Goal: Task Accomplishment & Management: Use online tool/utility

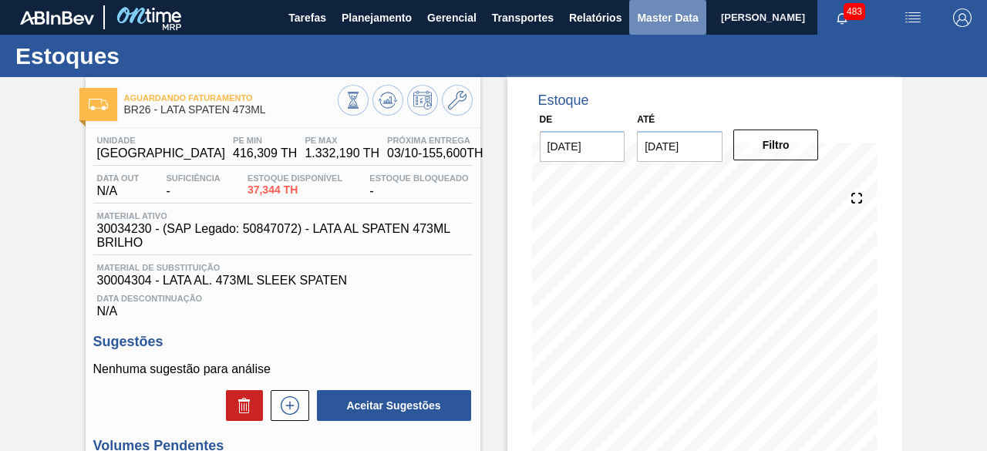
click at [632, 12] on button "Master Data" at bounding box center [667, 17] width 76 height 35
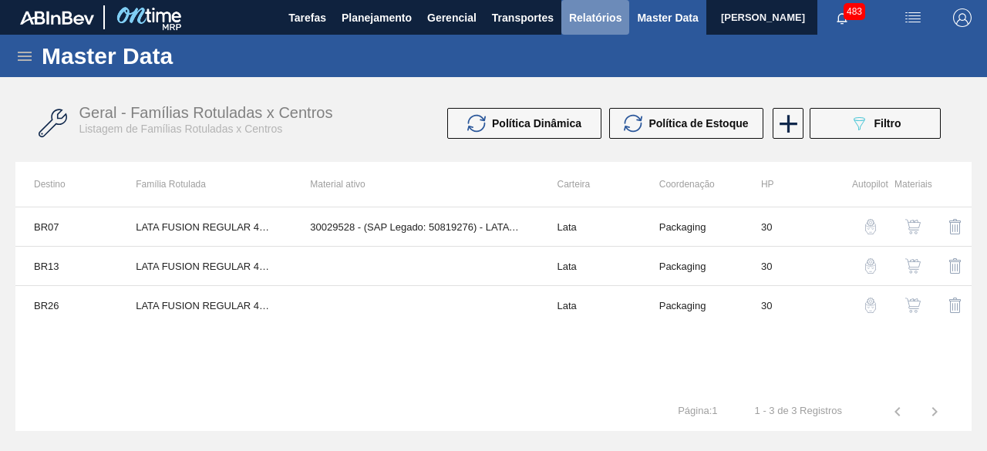
click at [585, 25] on span "Relatórios" at bounding box center [595, 17] width 52 height 18
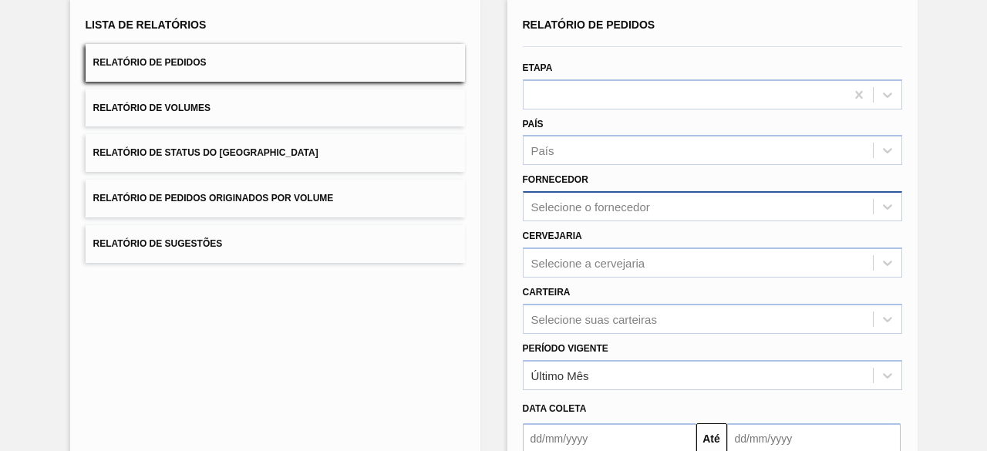
scroll to position [227, 0]
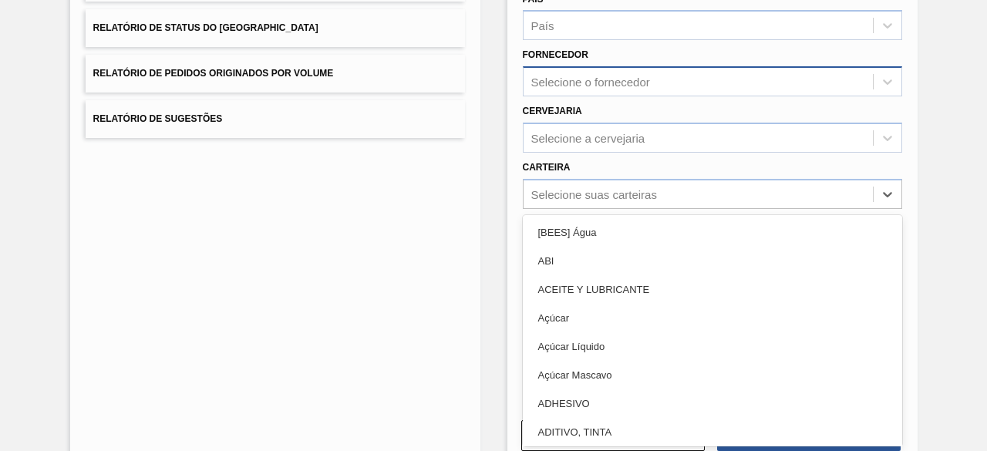
click at [624, 209] on div "option Açúcar focused, 4 of 101. 101 results available. Use Up and Down to choo…" at bounding box center [712, 194] width 379 height 30
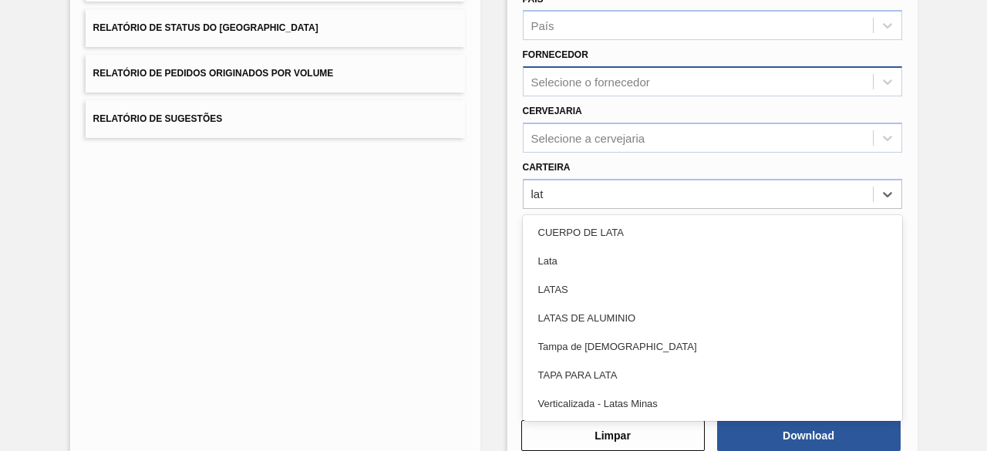
type input "lata"
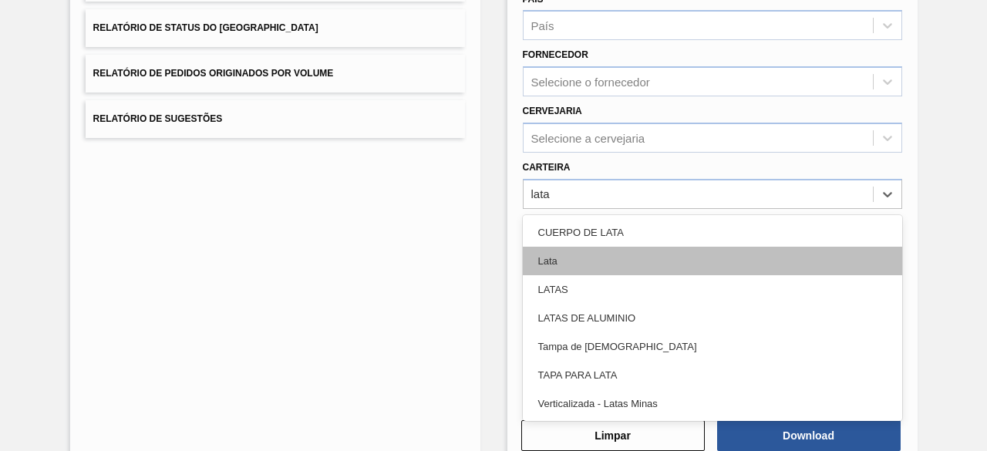
click at [603, 248] on div "Lata" at bounding box center [712, 261] width 379 height 29
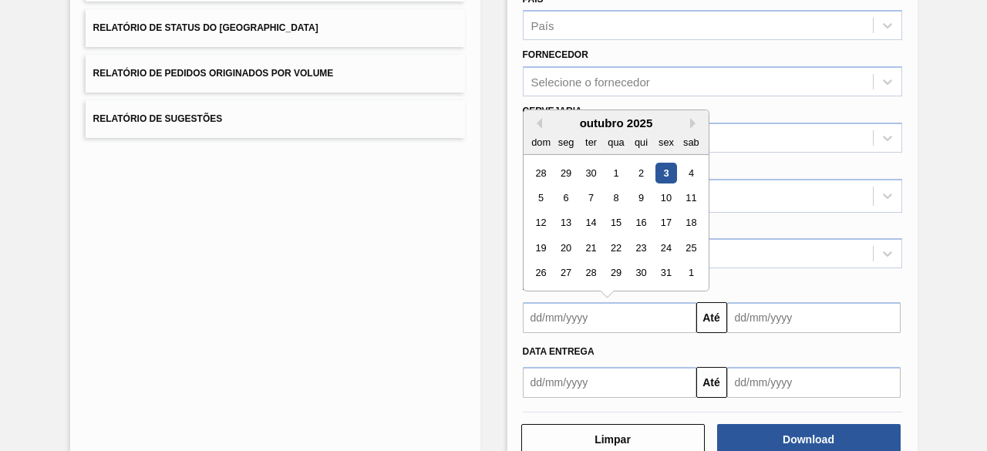
click at [620, 308] on input "text" at bounding box center [609, 317] width 173 height 31
click at [687, 170] on div "4" at bounding box center [690, 173] width 21 height 21
type input "[DATE]"
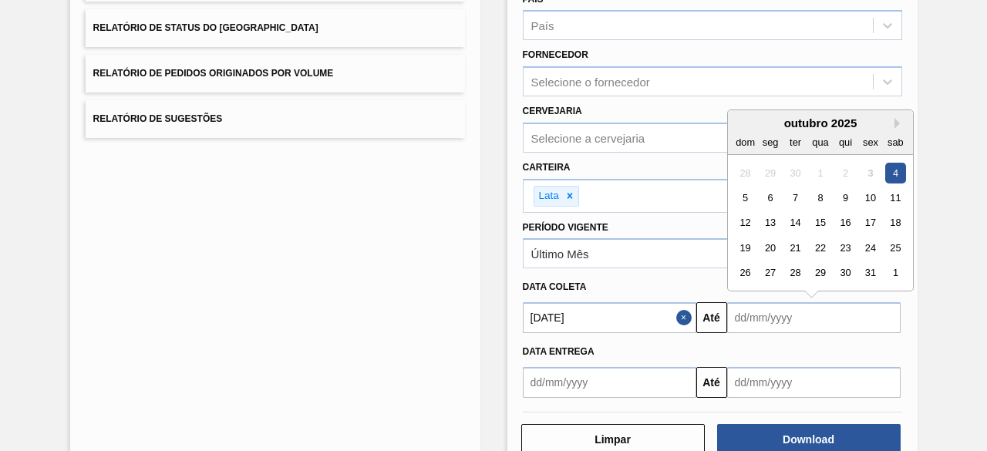
click at [772, 316] on input "text" at bounding box center [813, 317] width 173 height 31
click at [745, 197] on div "5" at bounding box center [744, 197] width 21 height 21
type input "05/10/2025"
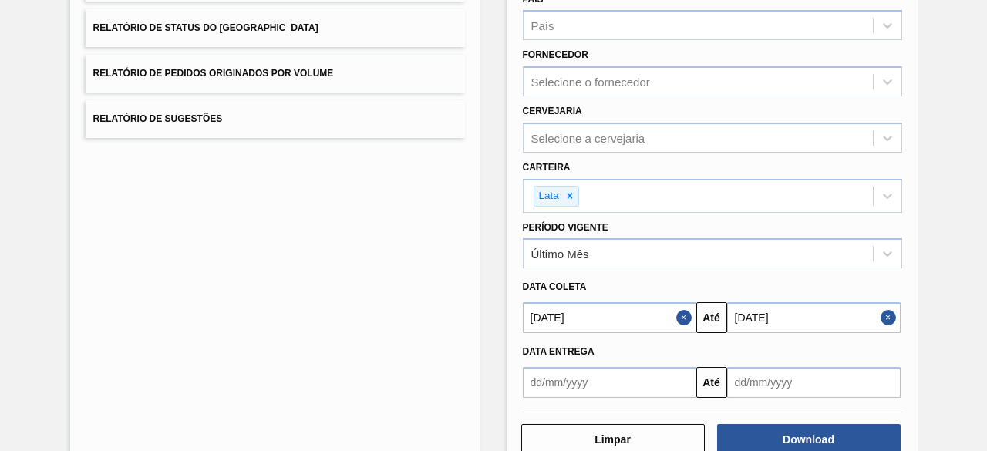
scroll to position [264, 0]
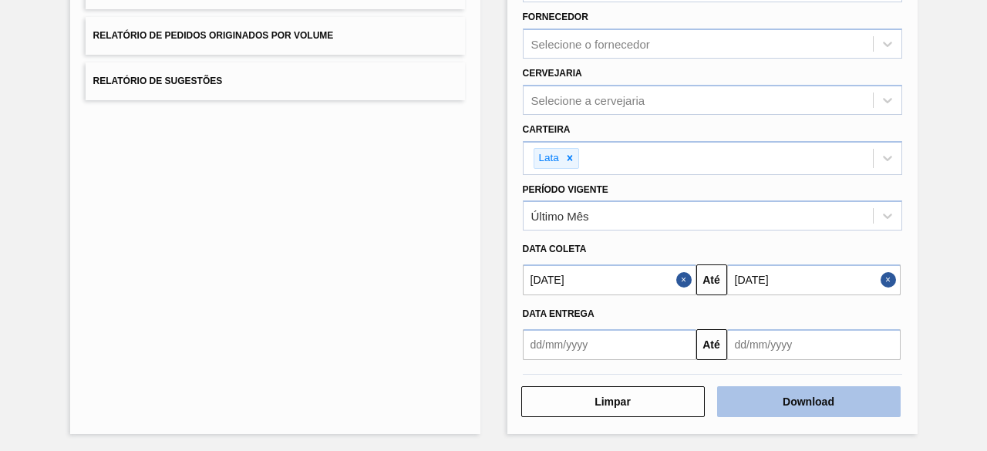
click at [807, 395] on button "Download" at bounding box center [808, 401] width 183 height 31
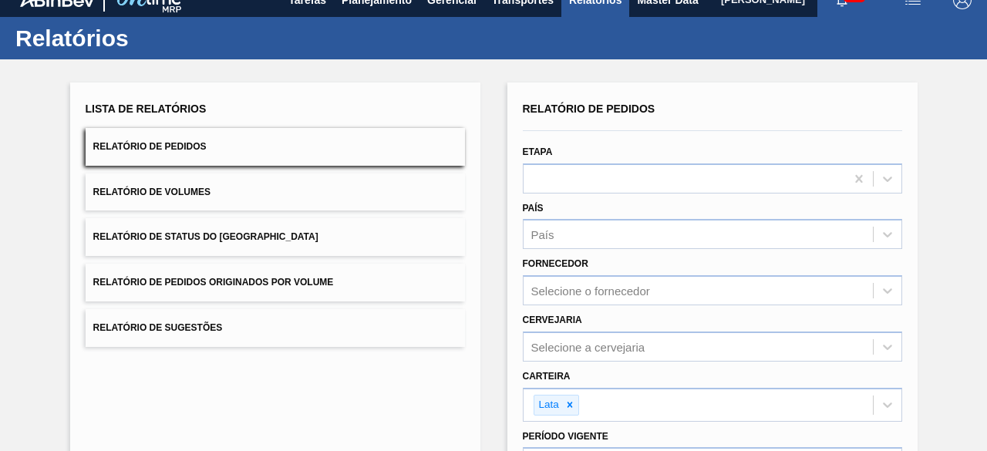
scroll to position [0, 0]
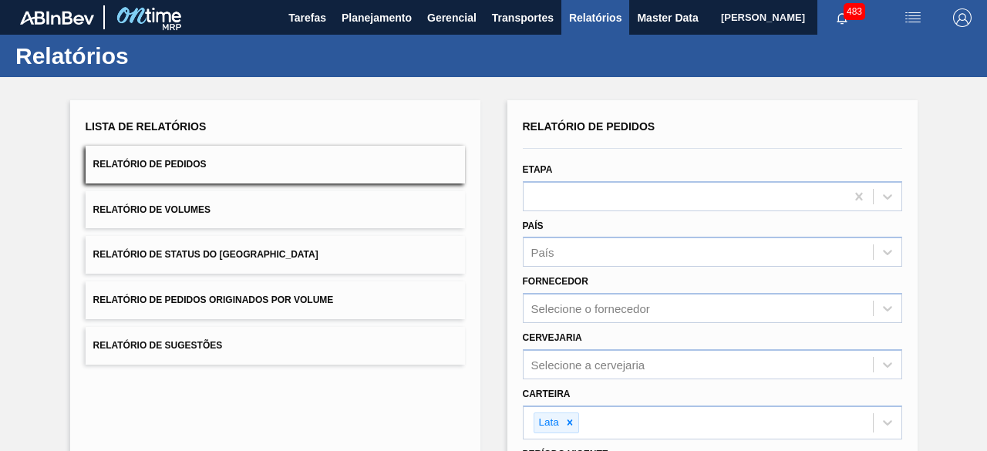
click at [911, 15] on img "button" at bounding box center [912, 17] width 18 height 18
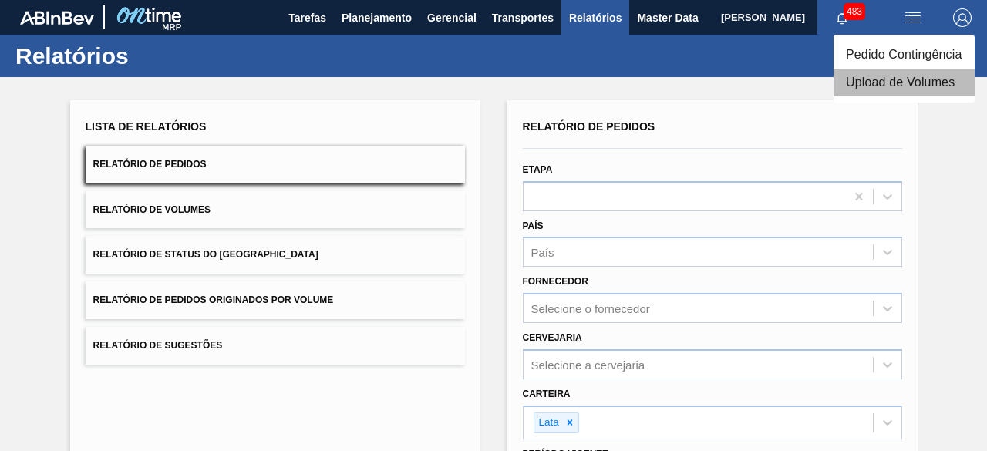
click at [899, 81] on li "Upload de Volumes" at bounding box center [903, 83] width 141 height 28
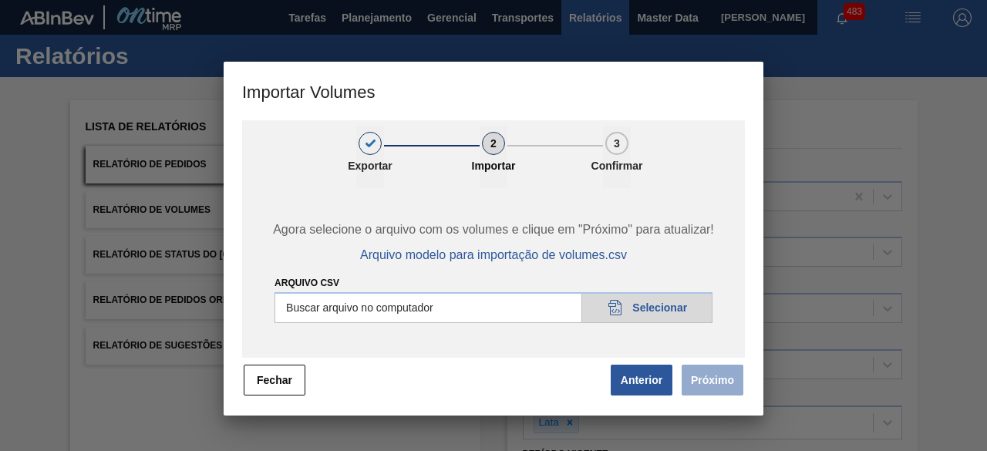
click at [687, 314] on input "Arquivo csv" at bounding box center [493, 307] width 438 height 31
type input "C:\fakepath\Subida Ball D0 + D4 03.10.csv"
click at [711, 385] on button "Próximo" at bounding box center [712, 380] width 62 height 31
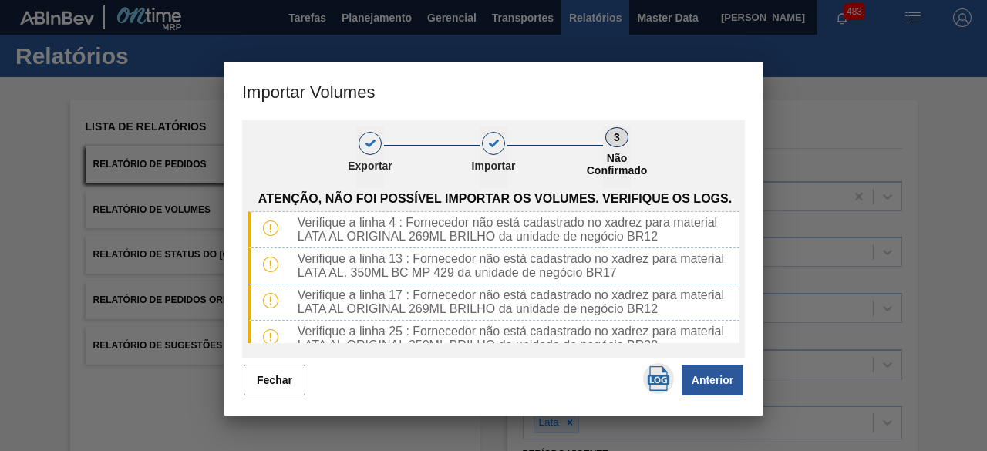
click at [654, 378] on img "button" at bounding box center [658, 378] width 25 height 25
click at [292, 374] on button "Fechar" at bounding box center [275, 380] width 62 height 31
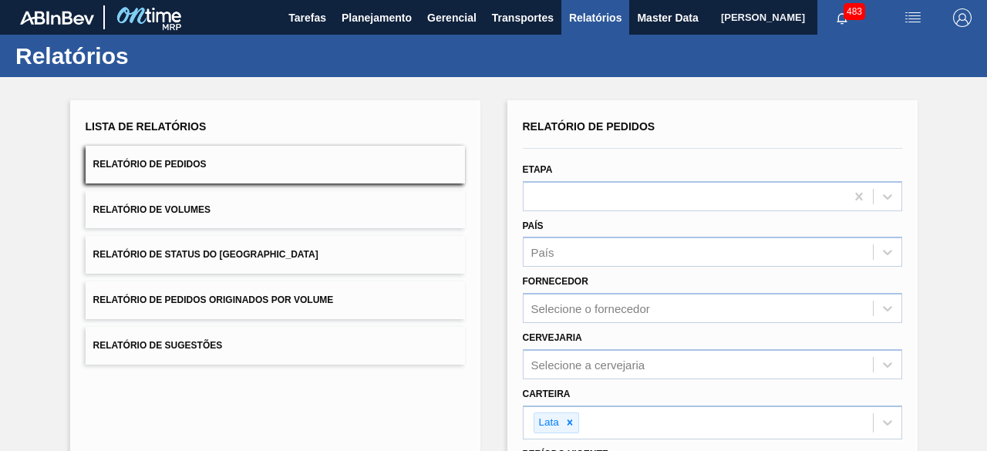
click at [908, 22] on img "button" at bounding box center [912, 17] width 18 height 18
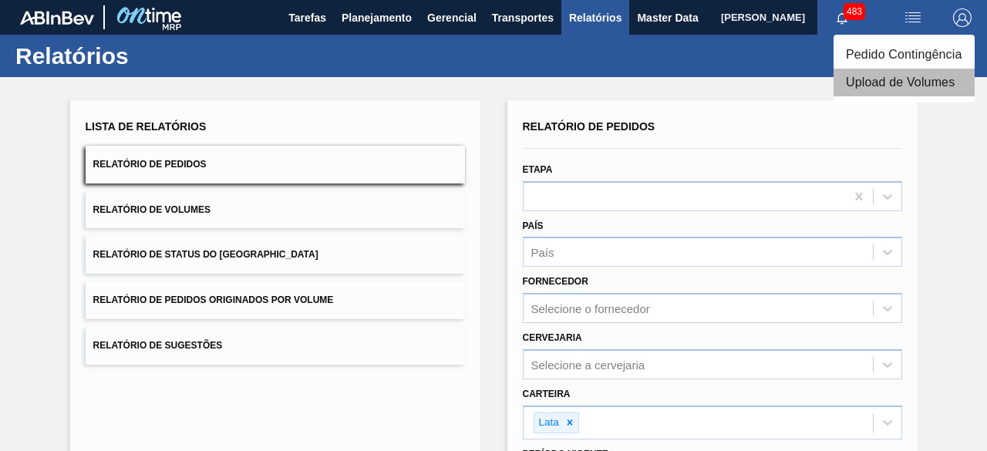
click at [873, 90] on li "Upload de Volumes" at bounding box center [903, 83] width 141 height 28
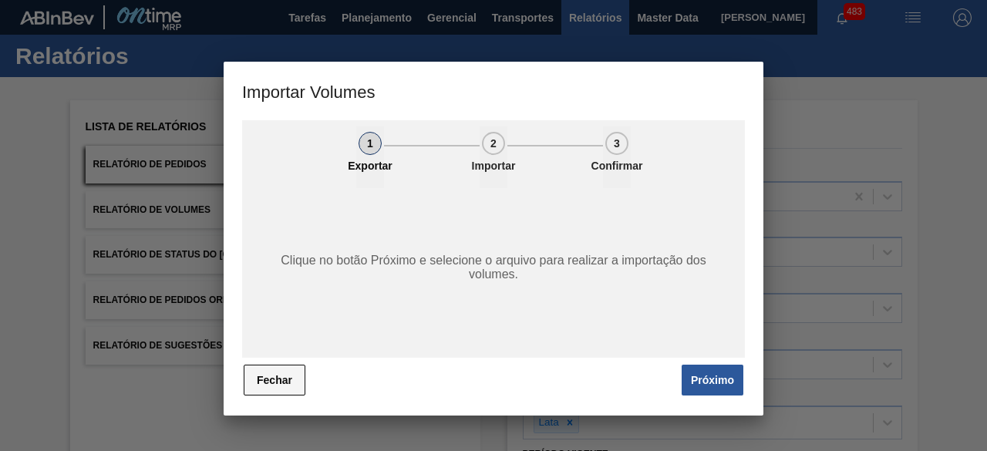
click at [285, 383] on button "Fechar" at bounding box center [275, 380] width 62 height 31
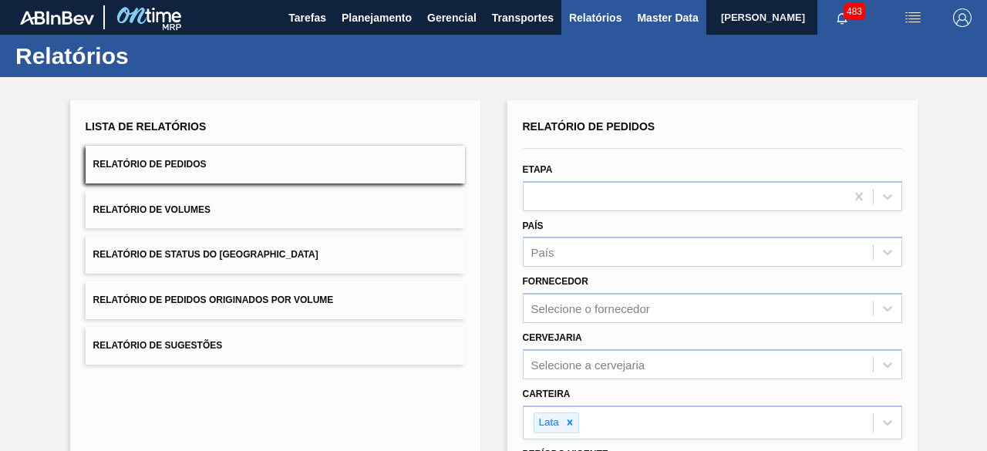
click at [655, 8] on span "Master Data" at bounding box center [667, 17] width 61 height 18
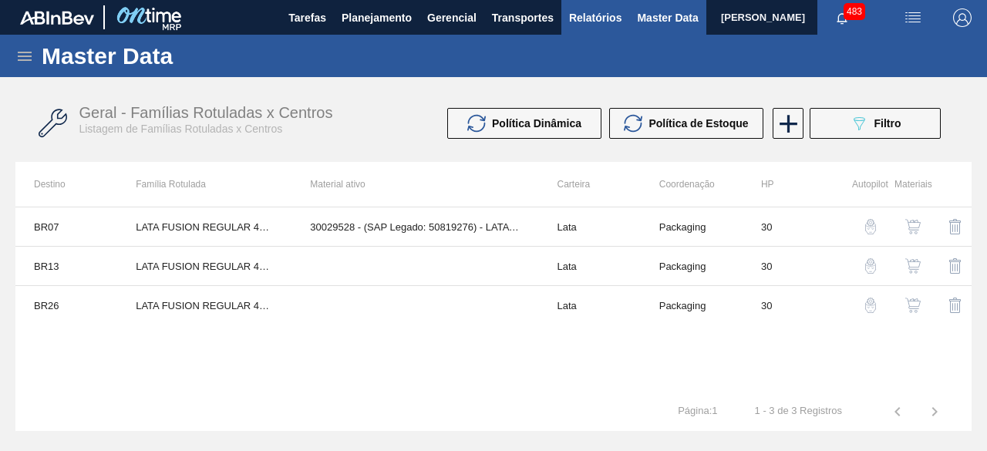
click at [577, 16] on span "Relatórios" at bounding box center [595, 17] width 52 height 18
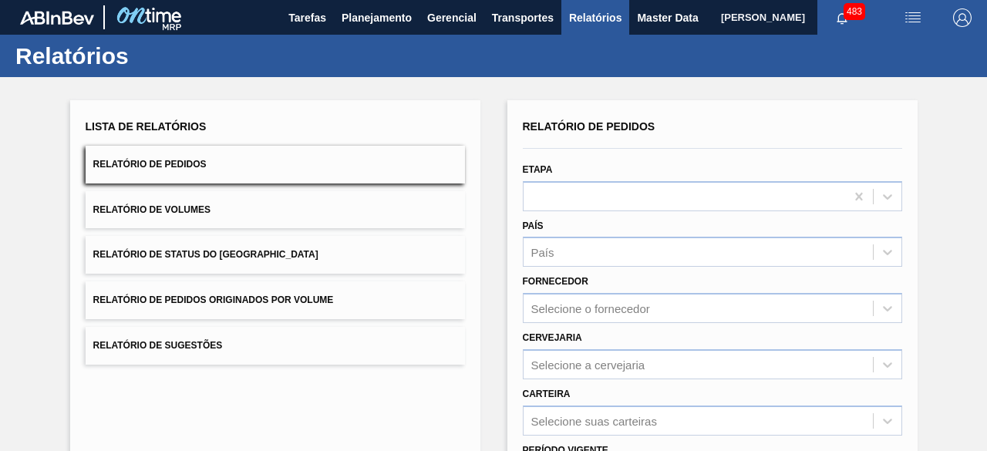
click at [197, 206] on span "Relatório de Volumes" at bounding box center [151, 209] width 117 height 11
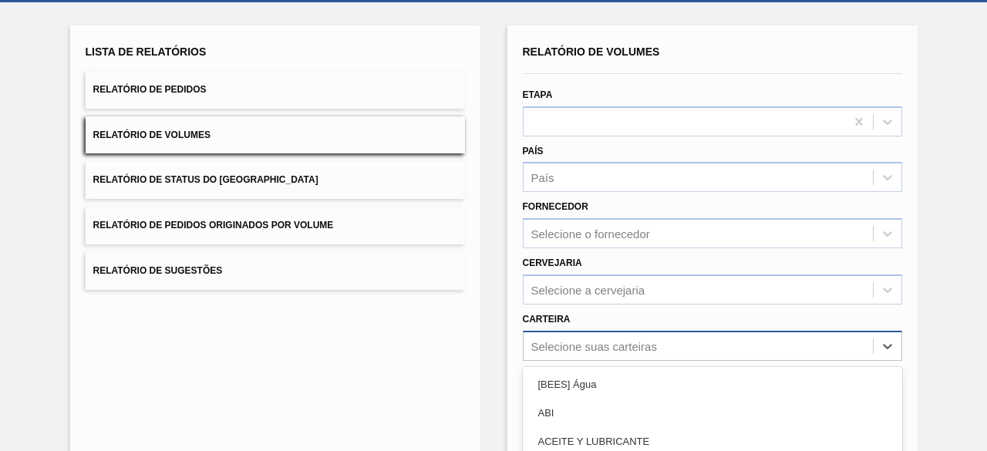
scroll to position [227, 0]
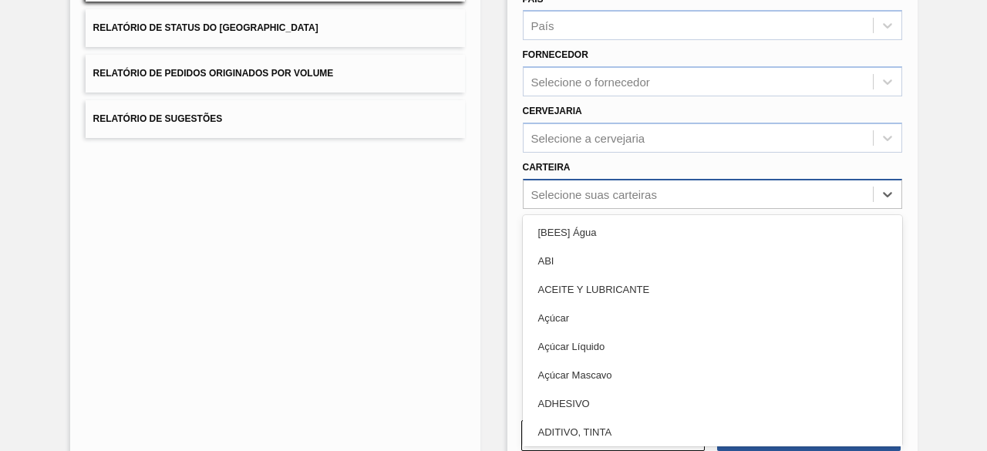
click at [550, 209] on div "option Açúcar Líquido focused, 5 of 101. 101 results available. Use Up and Down…" at bounding box center [712, 194] width 379 height 30
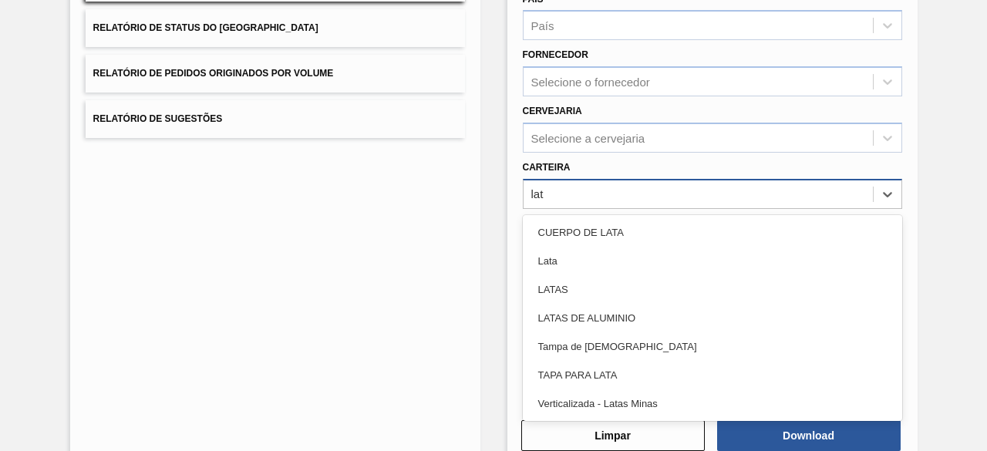
type input "lata"
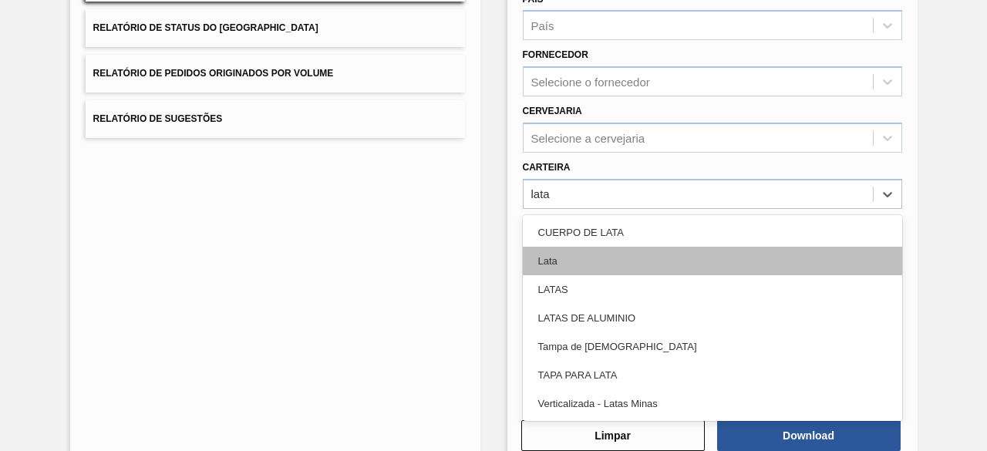
click at [549, 264] on div "Lata" at bounding box center [712, 261] width 379 height 29
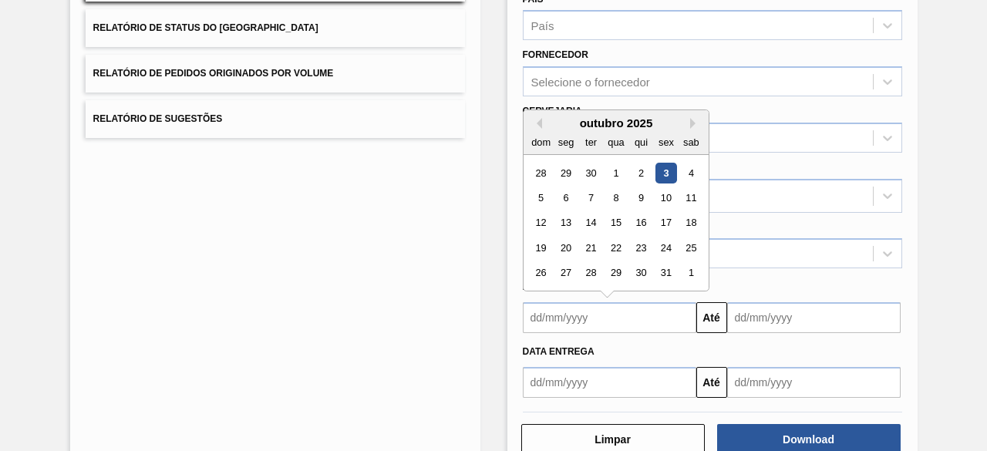
click at [580, 321] on input "text" at bounding box center [609, 317] width 173 height 31
click at [661, 164] on div "3" at bounding box center [665, 173] width 21 height 21
type input "[DATE]"
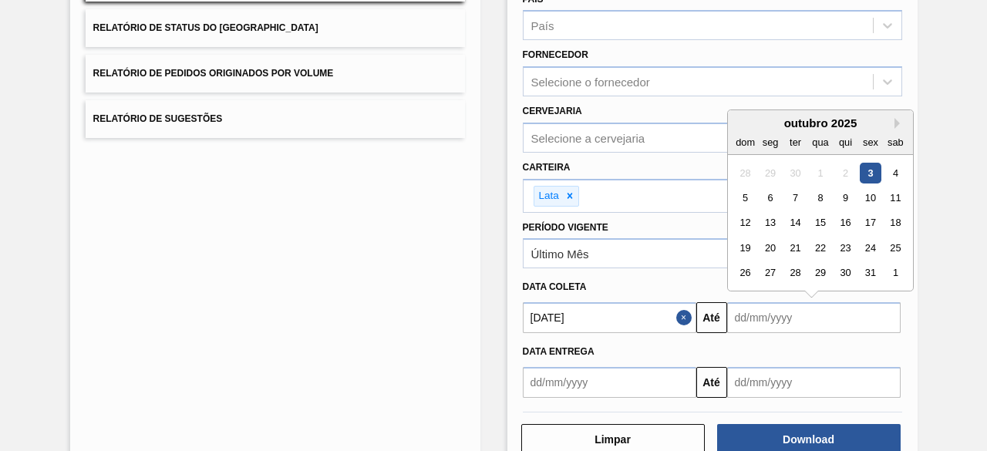
click at [761, 315] on input "text" at bounding box center [813, 317] width 173 height 31
click at [793, 193] on div "7" at bounding box center [794, 197] width 21 height 21
type input "[DATE]"
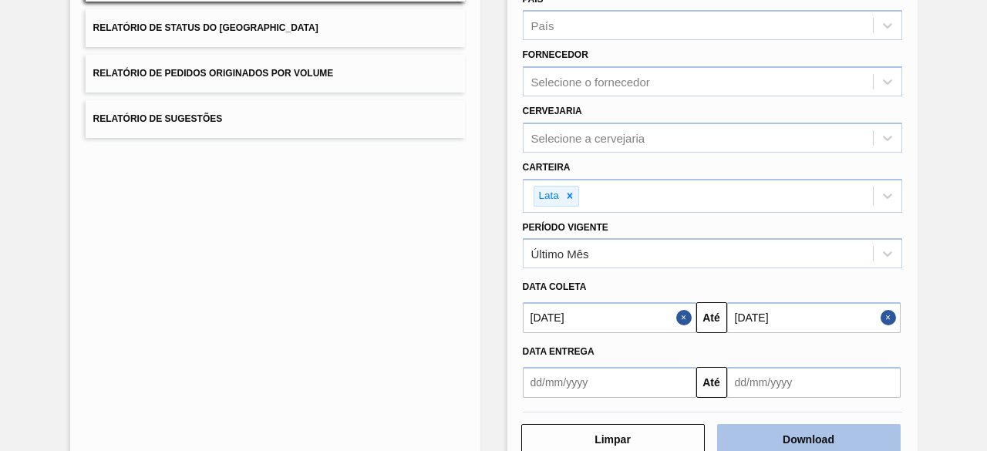
click at [859, 431] on button "Download" at bounding box center [808, 439] width 183 height 31
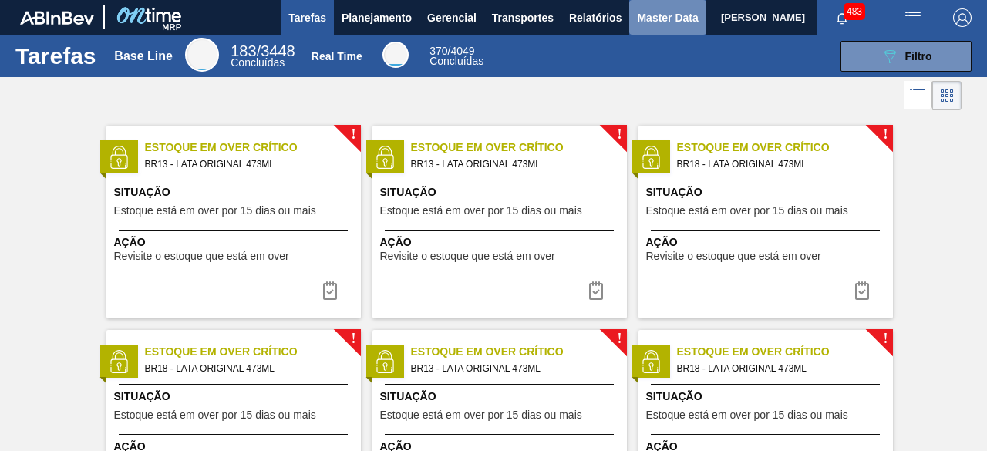
click at [649, 25] on span "Master Data" at bounding box center [667, 17] width 61 height 18
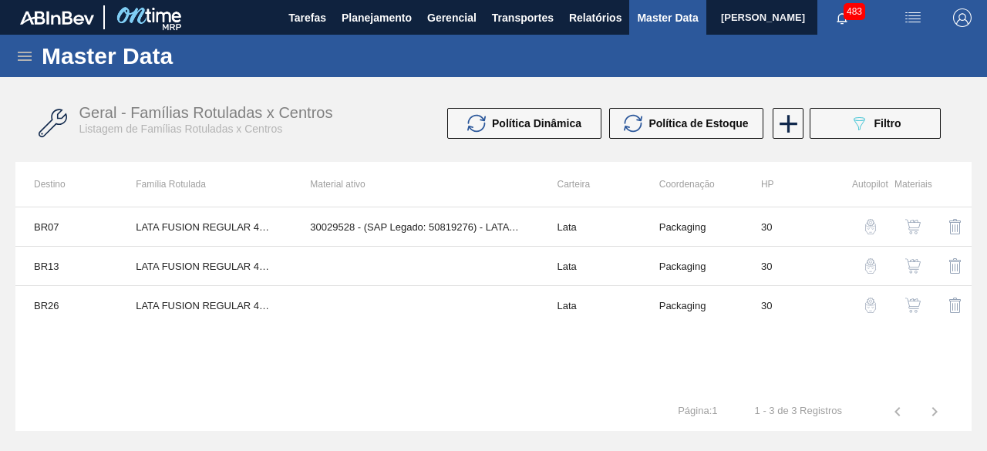
click at [18, 59] on icon at bounding box center [25, 56] width 14 height 9
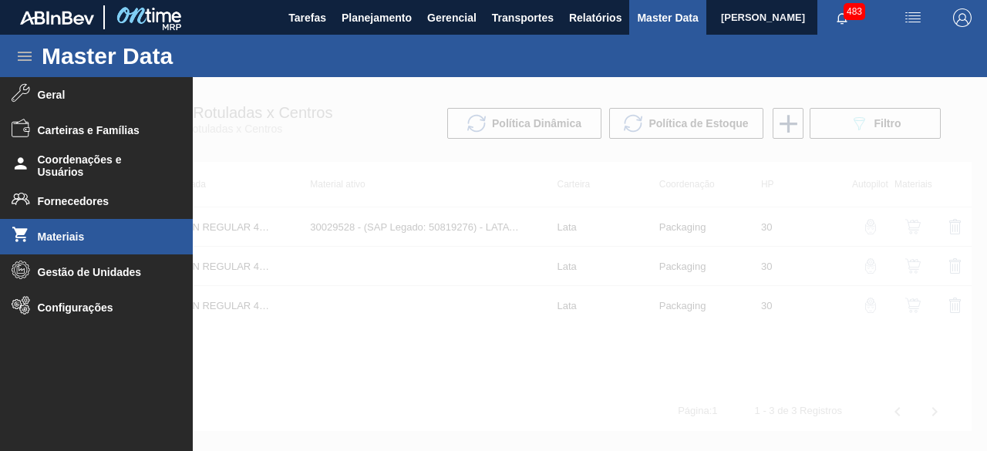
click at [71, 226] on li "Materiais" at bounding box center [96, 236] width 193 height 35
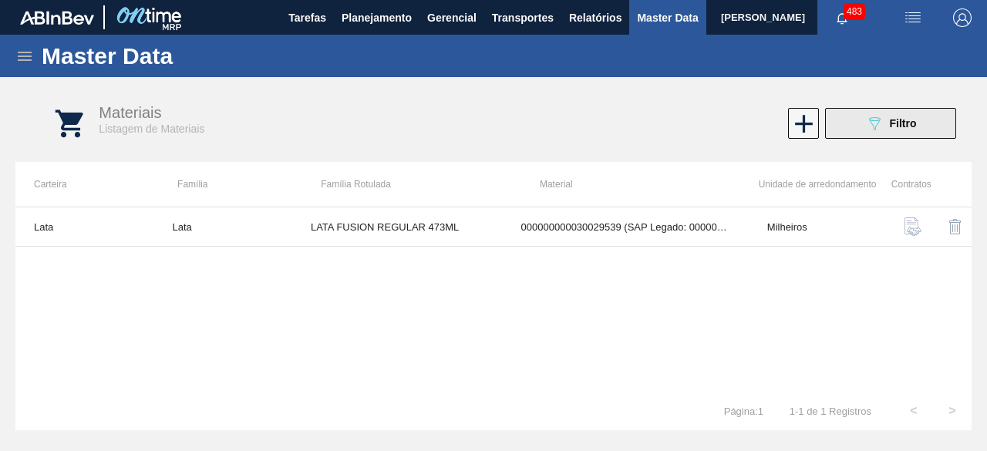
click at [865, 123] on icon "089F7B8B-B2A5-4AFE-B5C0-19BA573D28AC" at bounding box center [874, 123] width 18 height 18
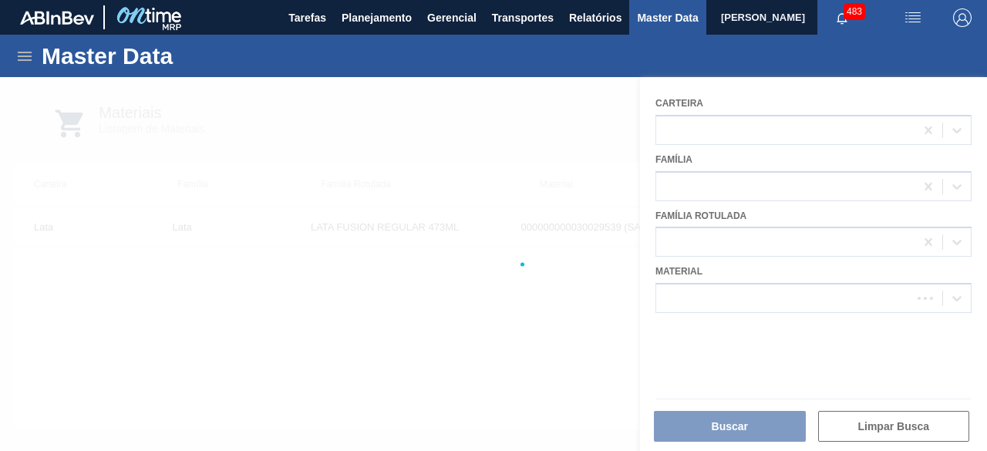
click at [741, 286] on div at bounding box center [493, 264] width 987 height 374
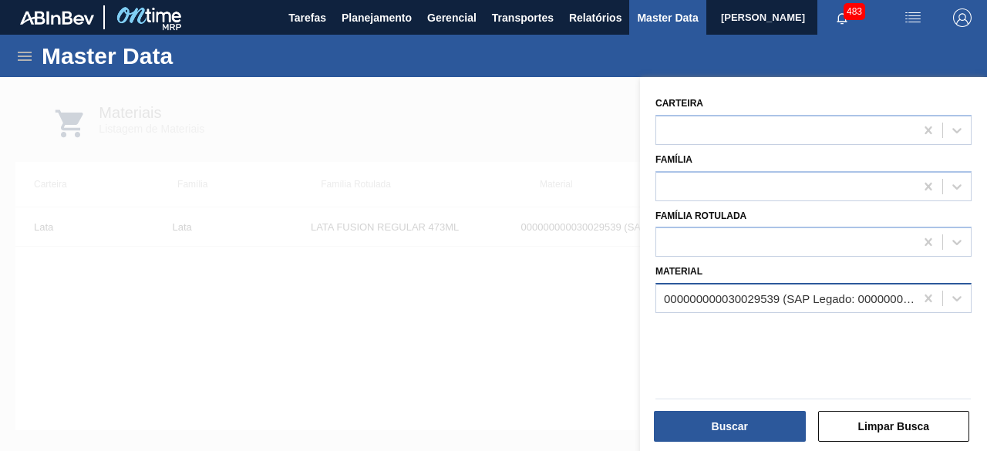
click at [743, 287] on div "000000000030029539 (SAP Legado: 000000000050819319) - LATA AL 473ML FUSION HULK" at bounding box center [785, 298] width 258 height 22
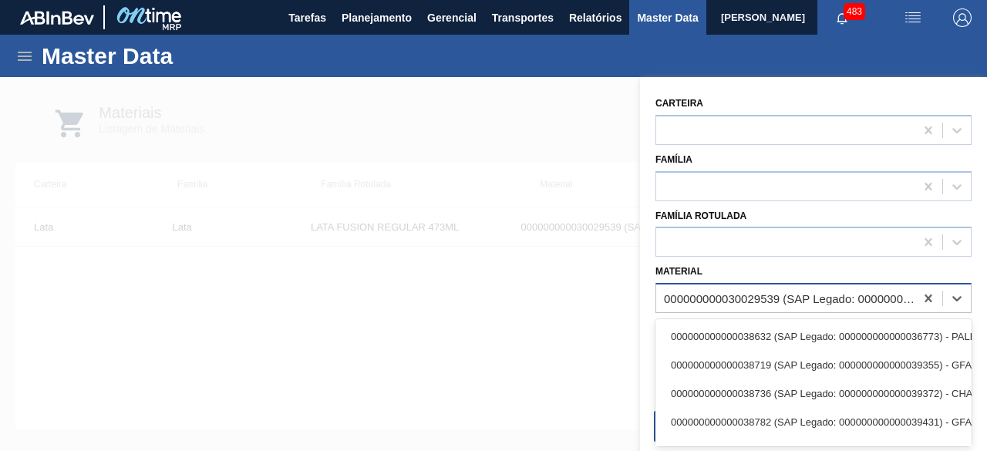
paste input "30034236"
type input "30034236"
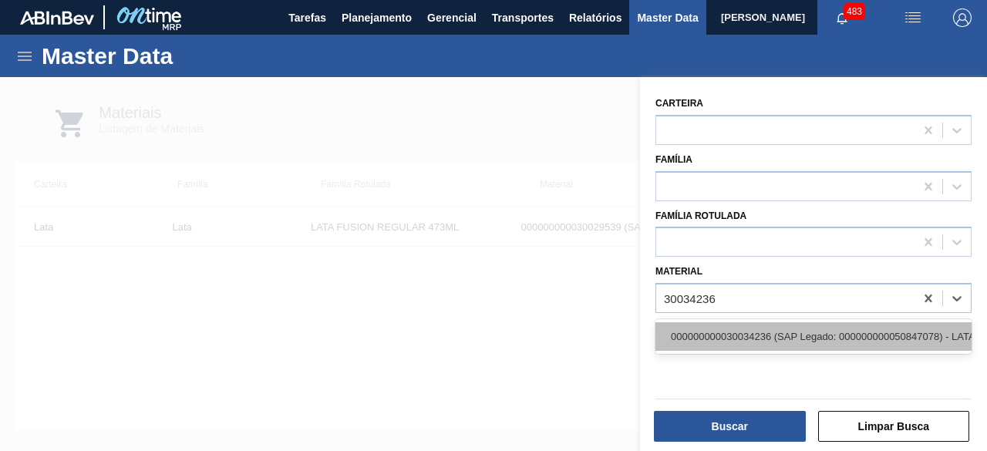
click at [746, 338] on div "000000000030034236 (SAP Legado: 000000000050847078) - LATA AL ORIGINAL 350ML BR…" at bounding box center [813, 336] width 316 height 29
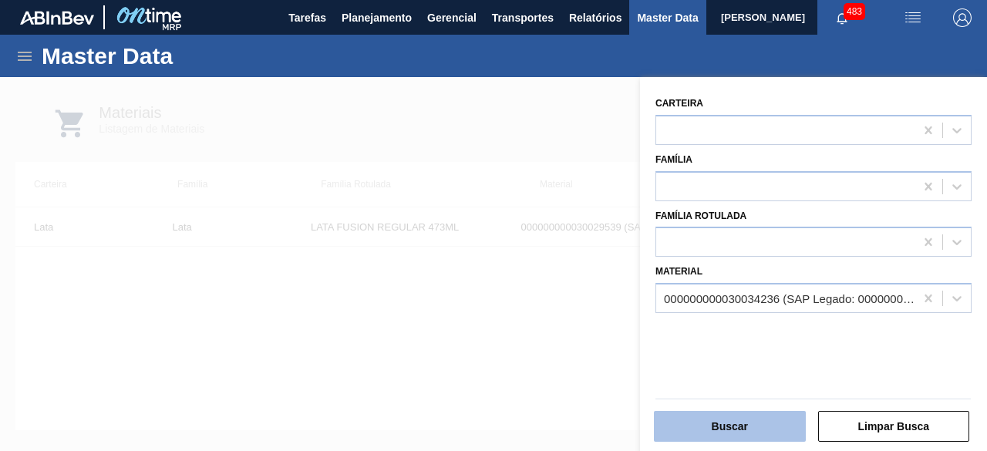
click at [760, 417] on button "Buscar" at bounding box center [730, 426] width 152 height 31
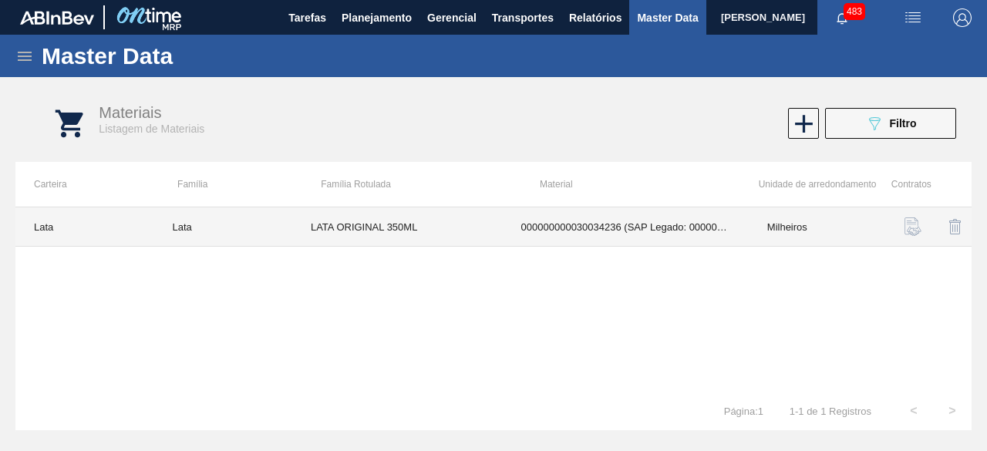
click at [472, 221] on td "LATA ORIGINAL 350ML" at bounding box center [397, 226] width 210 height 39
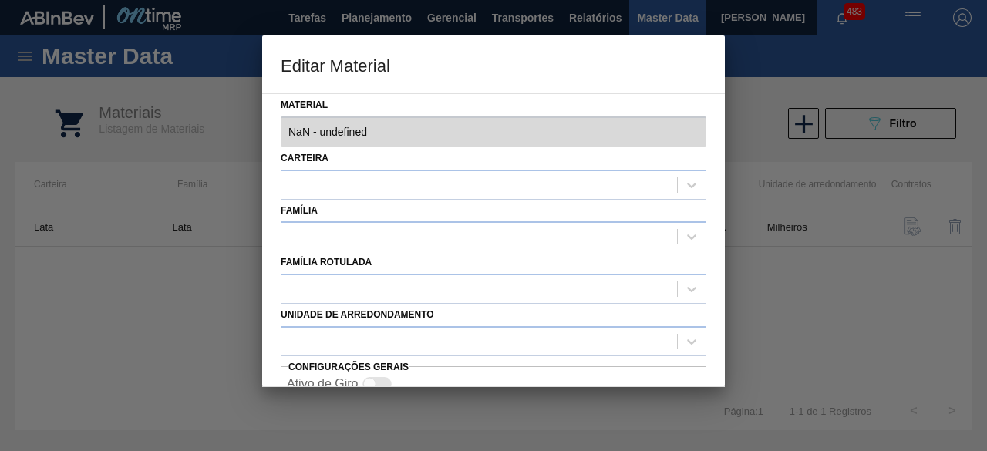
type input "30034236 - 000000000030034236 (SAP Legado: 000000000050847078) - LATA AL ORIGIN…"
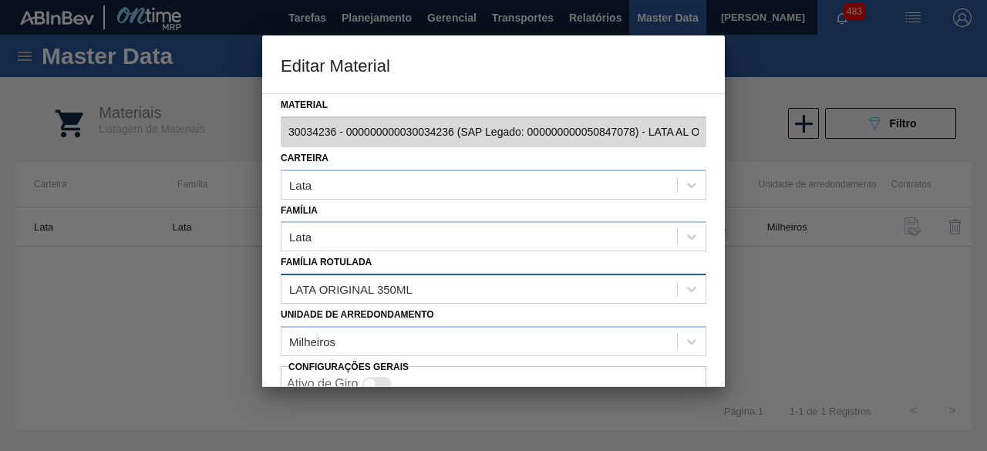
scroll to position [65, 0]
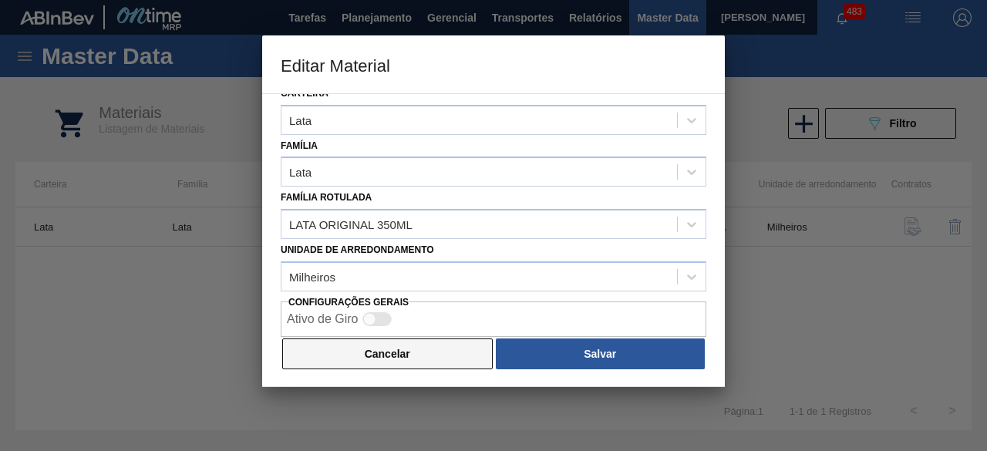
click at [471, 351] on button "Cancelar" at bounding box center [387, 353] width 210 height 31
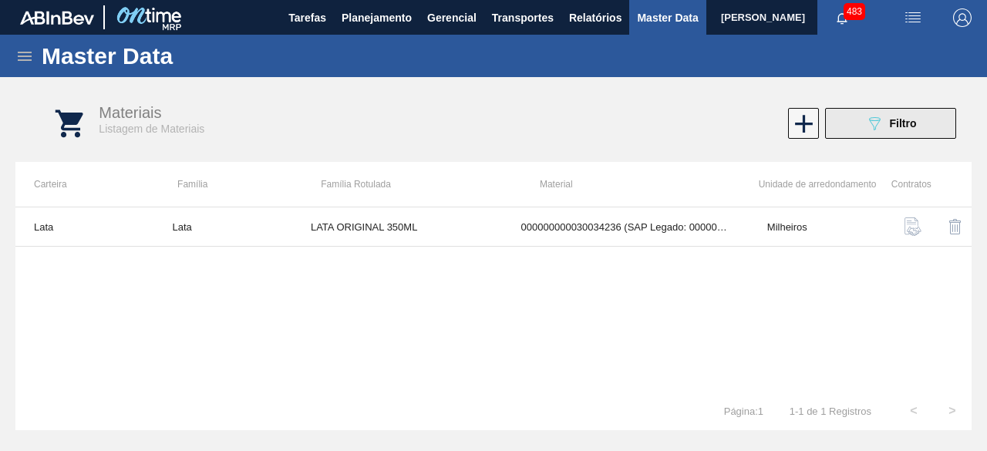
click at [847, 134] on button "089F7B8B-B2A5-4AFE-B5C0-19BA573D28AC Filtro" at bounding box center [890, 123] width 131 height 31
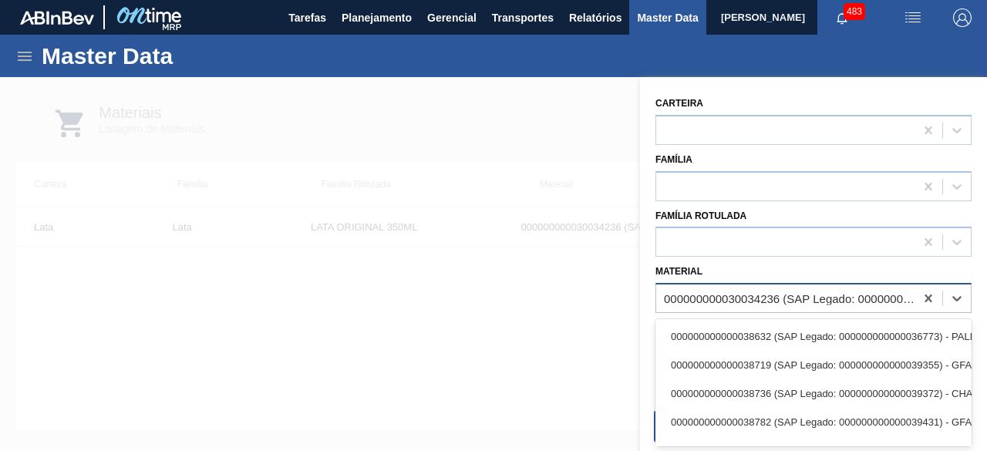
click at [839, 297] on div "000000000030034236 (SAP Legado: 000000000050847078) - LATA AL ORIGINAL 350ML BR…" at bounding box center [790, 298] width 252 height 13
paste input "30034234"
type input "30034234"
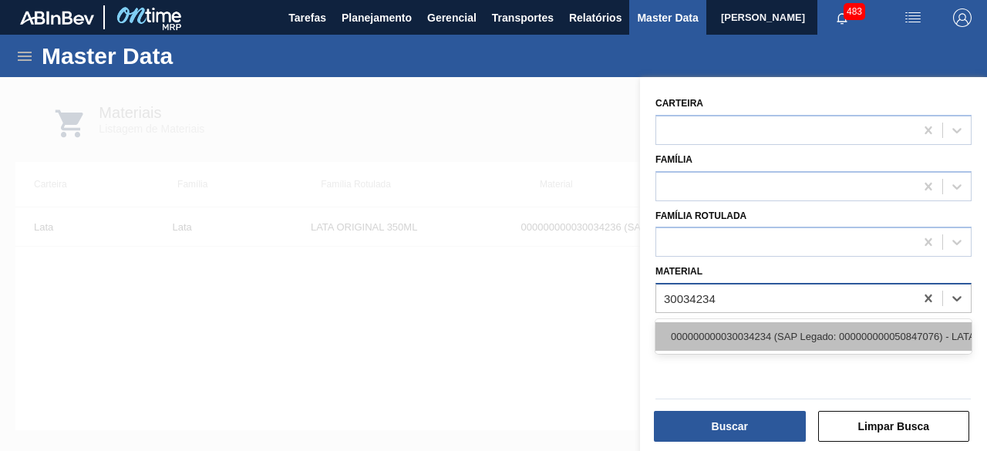
click at [829, 335] on div "000000000030034234 (SAP Legado: 000000000050847076) - LATA AL ORIGINAL 269ML BR…" at bounding box center [813, 336] width 316 height 29
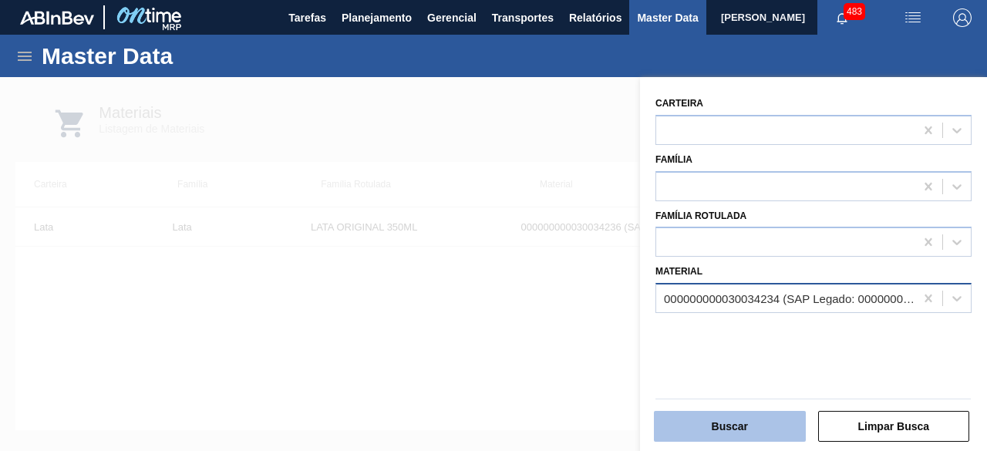
click at [788, 426] on button "Buscar" at bounding box center [730, 426] width 152 height 31
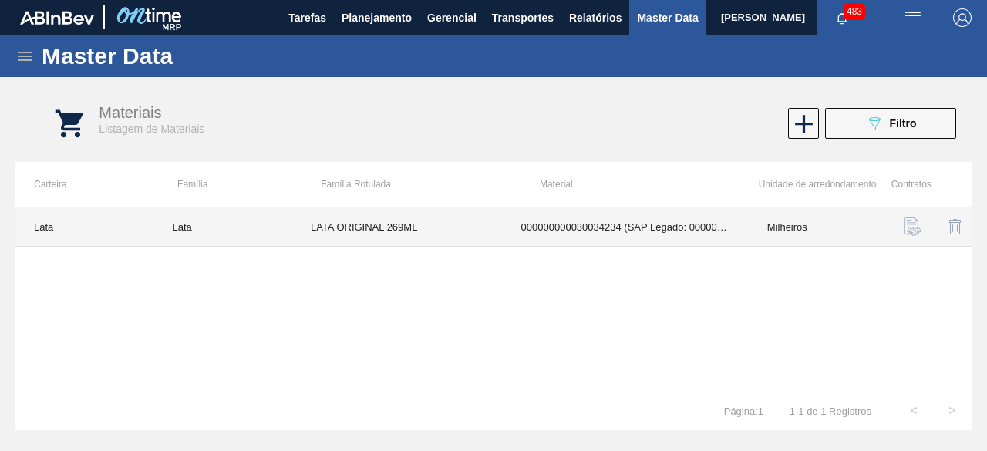
click at [424, 210] on td "LATA ORIGINAL 269ML" at bounding box center [397, 226] width 210 height 39
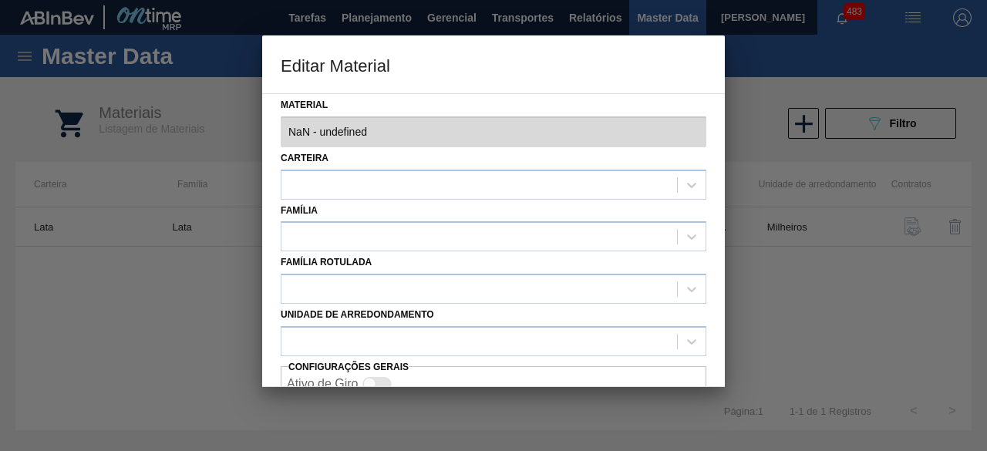
type input "30034234 - 000000000030034234 (SAP Legado: 000000000050847076) - LATA AL ORIGIN…"
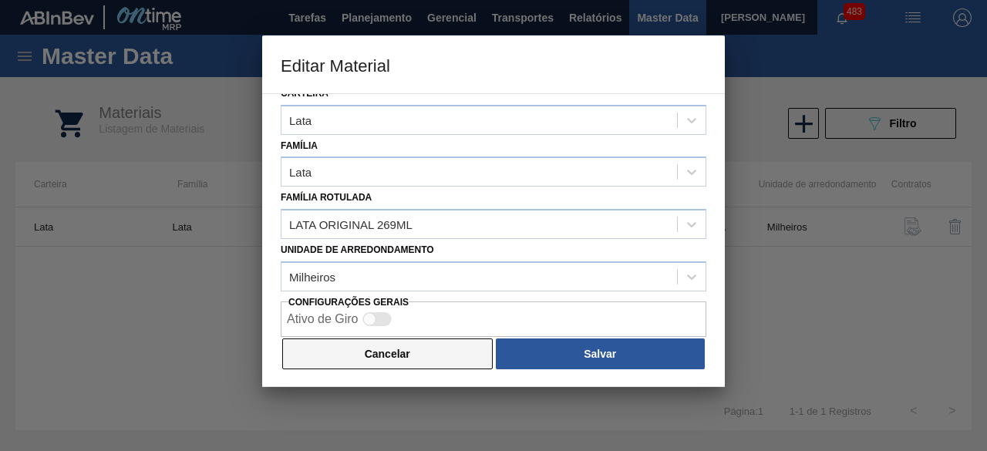
click at [470, 351] on button "Cancelar" at bounding box center [387, 353] width 210 height 31
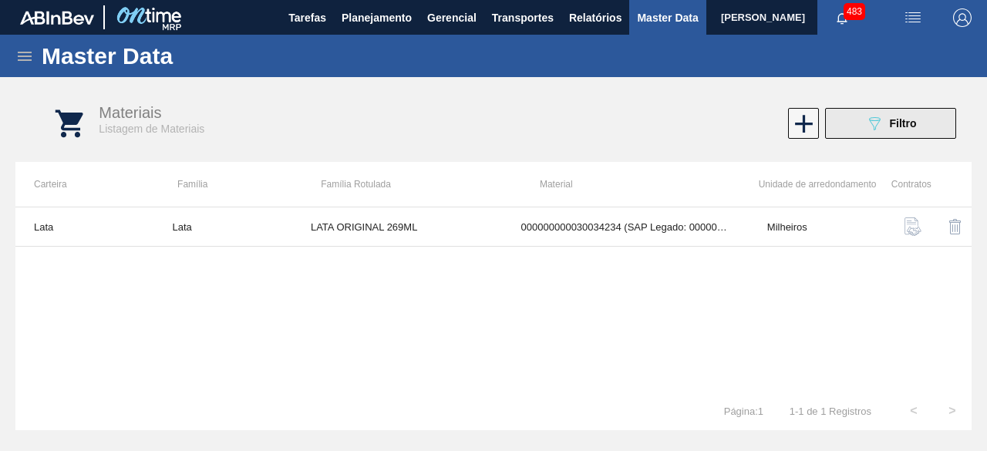
click at [847, 132] on button "089F7B8B-B2A5-4AFE-B5C0-19BA573D28AC Filtro" at bounding box center [890, 123] width 131 height 31
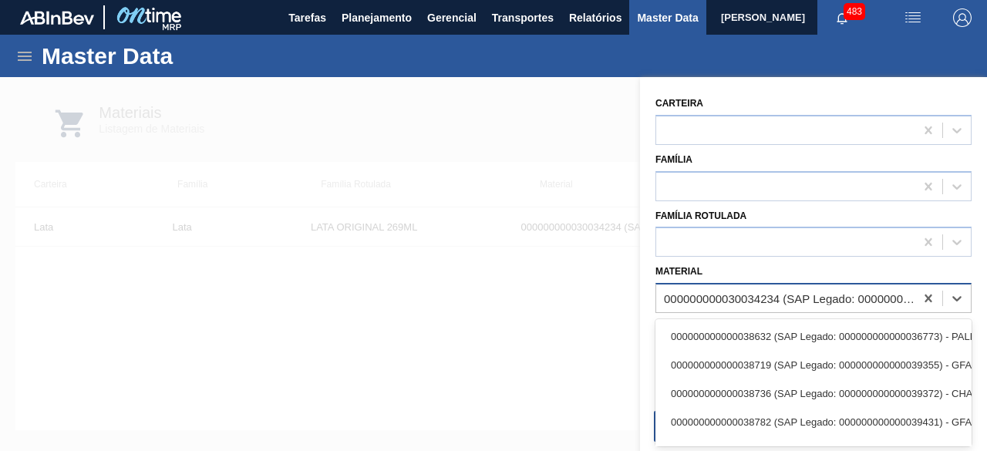
click at [822, 287] on div "000000000030034234 (SAP Legado: 000000000050847076) - LATA AL ORIGINAL 269ML BR…" at bounding box center [785, 298] width 258 height 22
paste input "30012346"
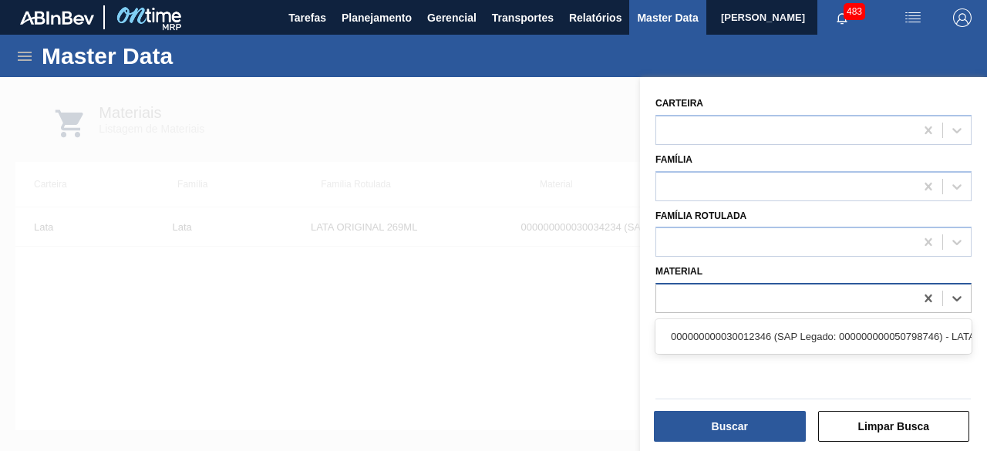
type input "30012346"
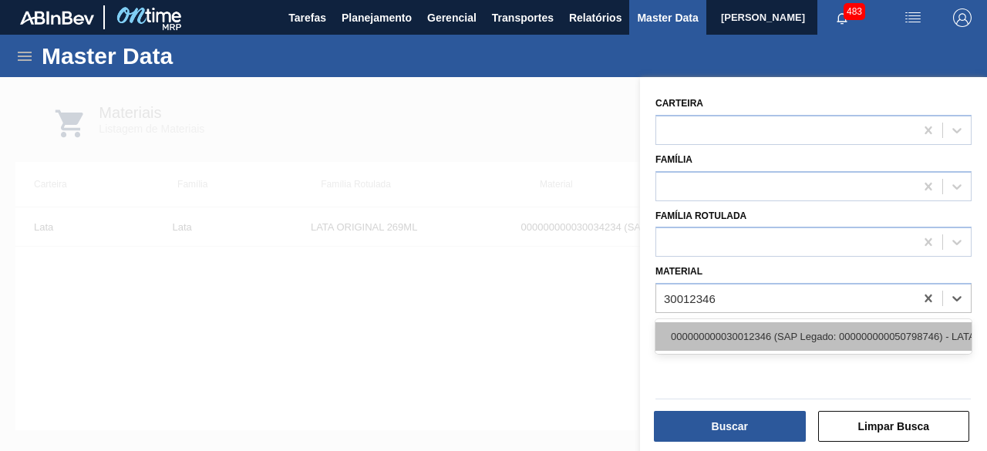
click at [825, 335] on div "000000000030012346 (SAP Legado: 000000000050798746) - LATA AL. 350ML BC MP 429" at bounding box center [813, 336] width 316 height 29
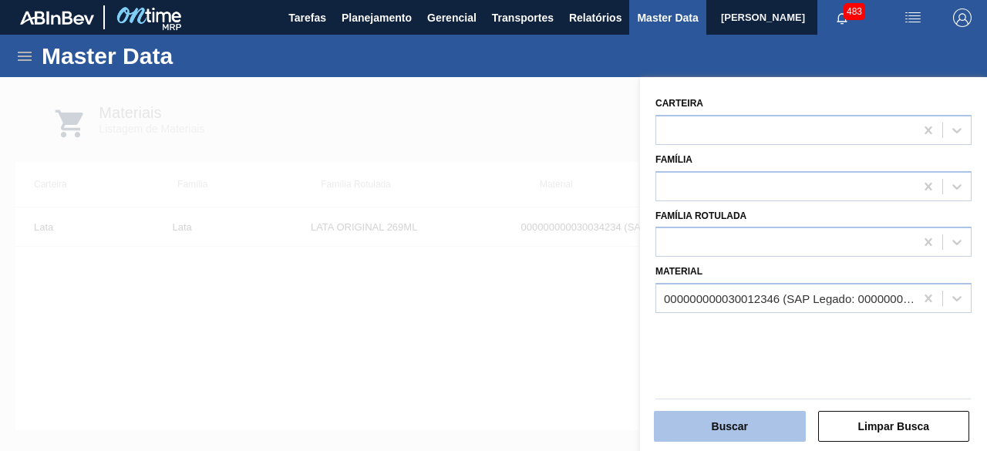
click at [774, 423] on button "Buscar" at bounding box center [730, 426] width 152 height 31
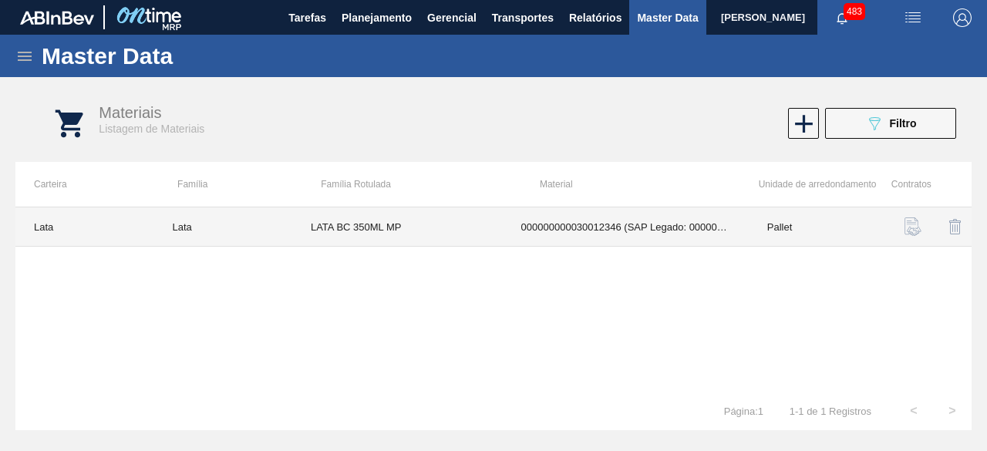
click at [395, 218] on td "LATA BC 350ML MP" at bounding box center [397, 226] width 210 height 39
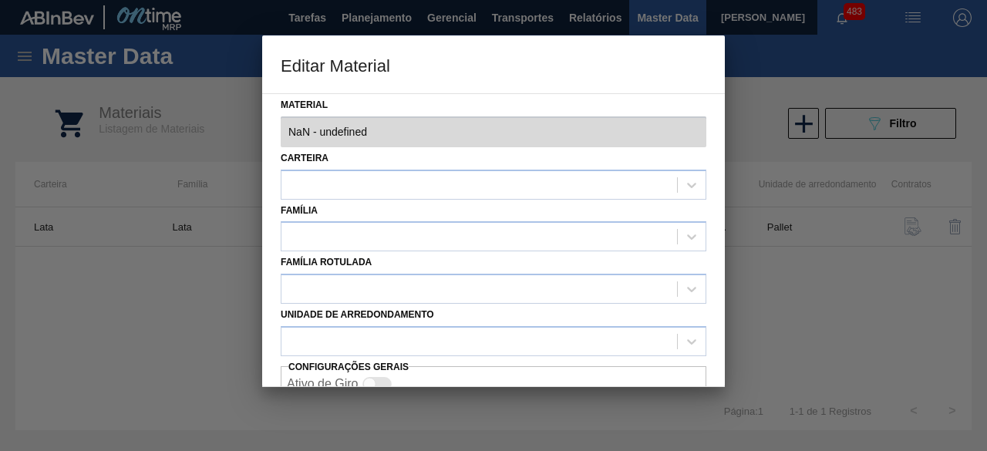
type input "30012346 - 000000000030012346 (SAP Legado: 000000000050798746) - LATA AL. 350ML…"
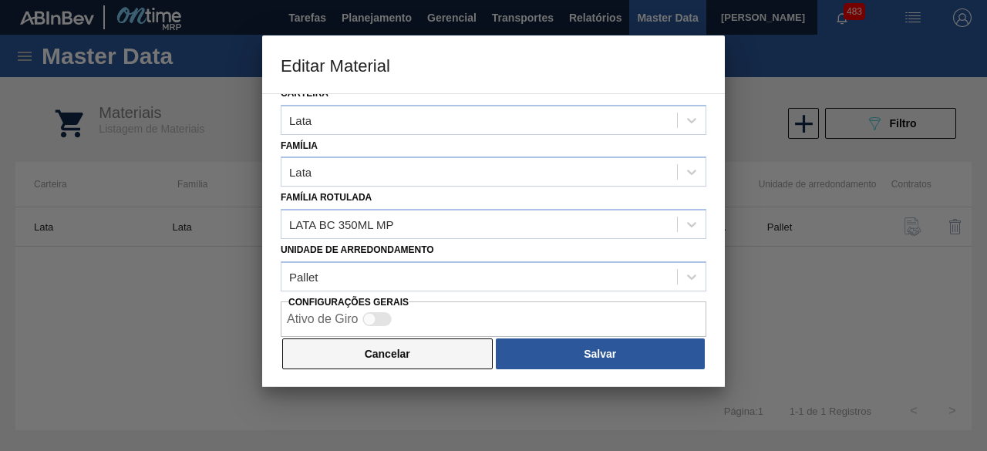
click at [469, 356] on button "Cancelar" at bounding box center [387, 353] width 210 height 31
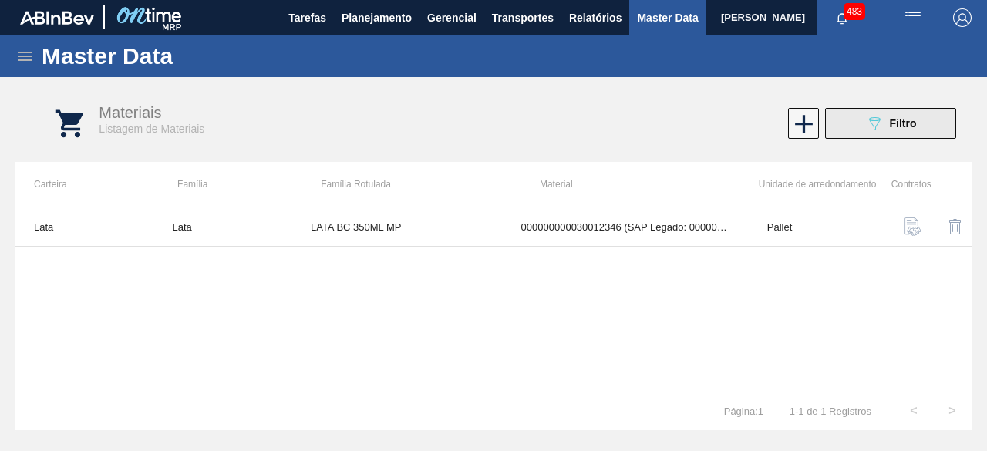
click at [867, 126] on icon "089F7B8B-B2A5-4AFE-B5C0-19BA573D28AC" at bounding box center [874, 123] width 18 height 18
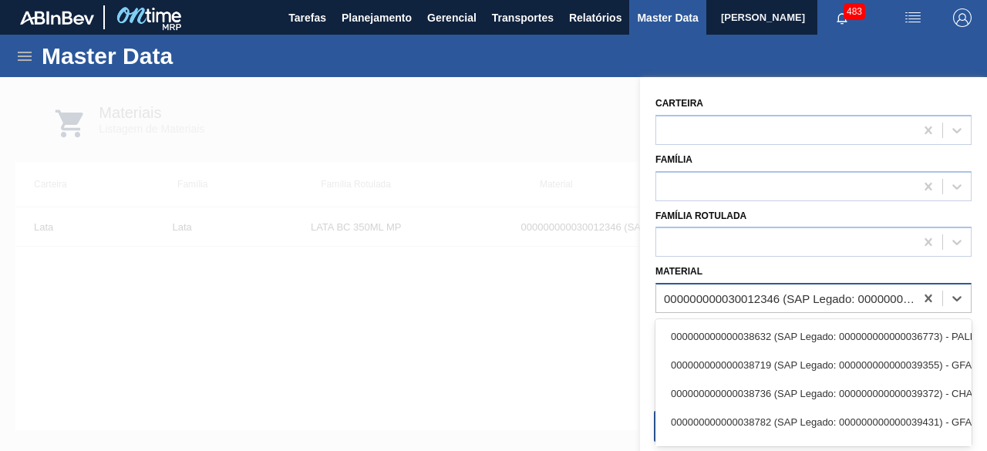
click at [752, 287] on div "000000000030012346 (SAP Legado: 000000000050798746) - LATA AL. 350ML BC MP 429" at bounding box center [785, 298] width 258 height 22
paste input "30034234"
type input "30034234"
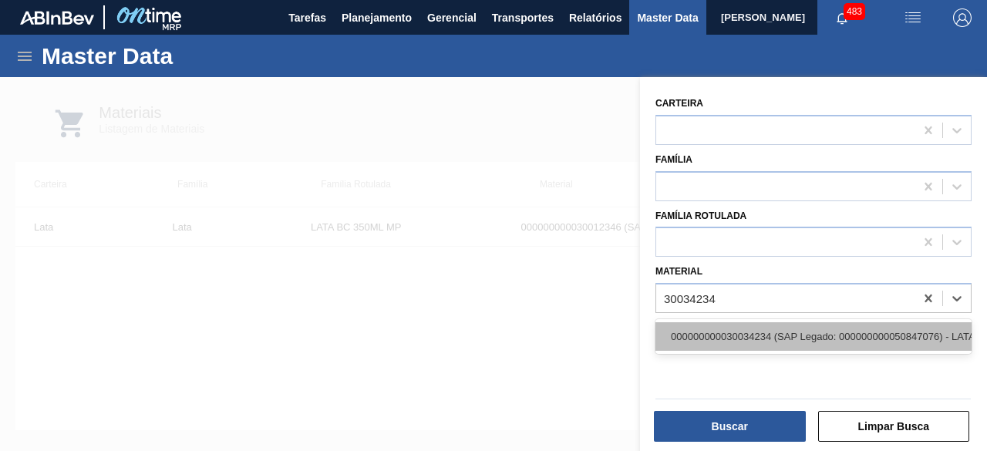
click at [768, 332] on div "000000000030034234 (SAP Legado: 000000000050847076) - LATA AL ORIGINAL 269ML BR…" at bounding box center [813, 336] width 316 height 29
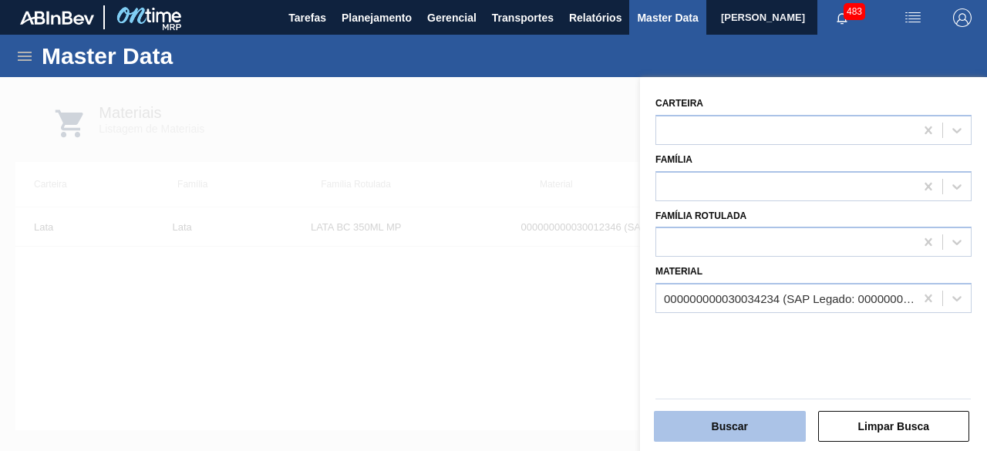
click at [768, 420] on button "Buscar" at bounding box center [730, 426] width 152 height 31
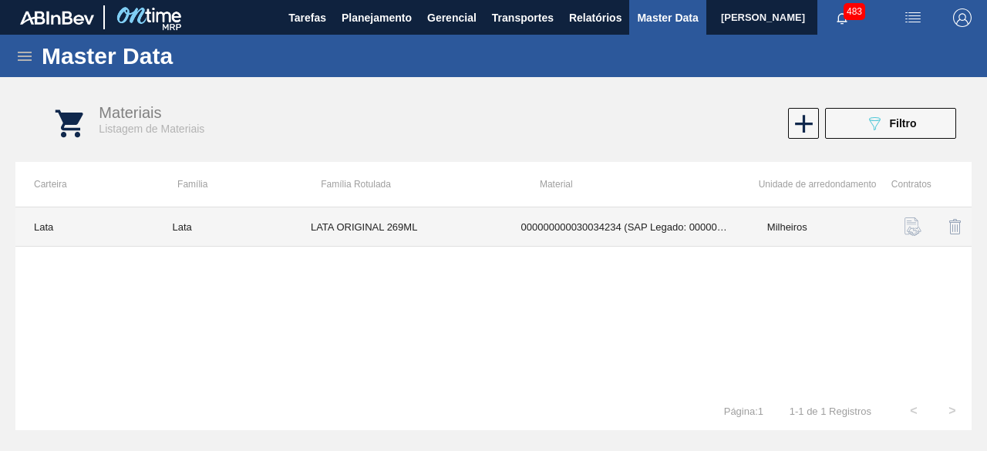
click at [371, 226] on td "LATA ORIGINAL 269ML" at bounding box center [397, 226] width 210 height 39
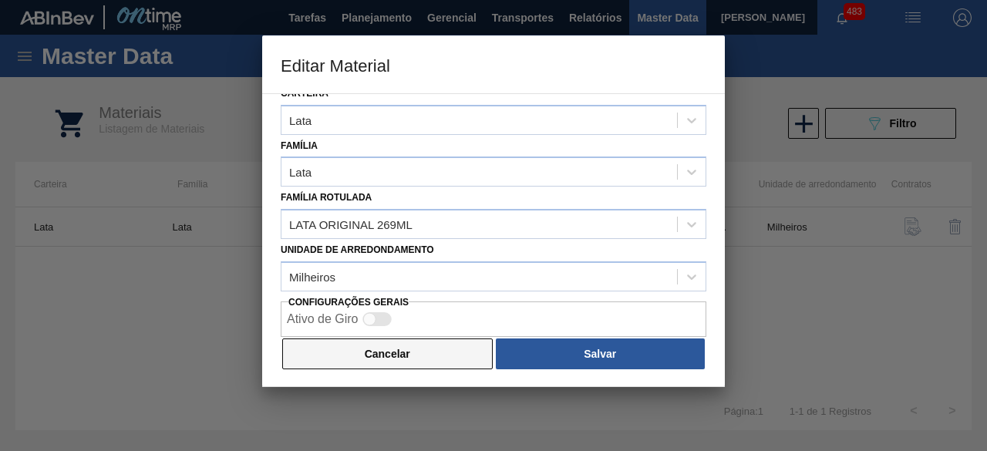
click at [472, 354] on button "Cancelar" at bounding box center [387, 353] width 210 height 31
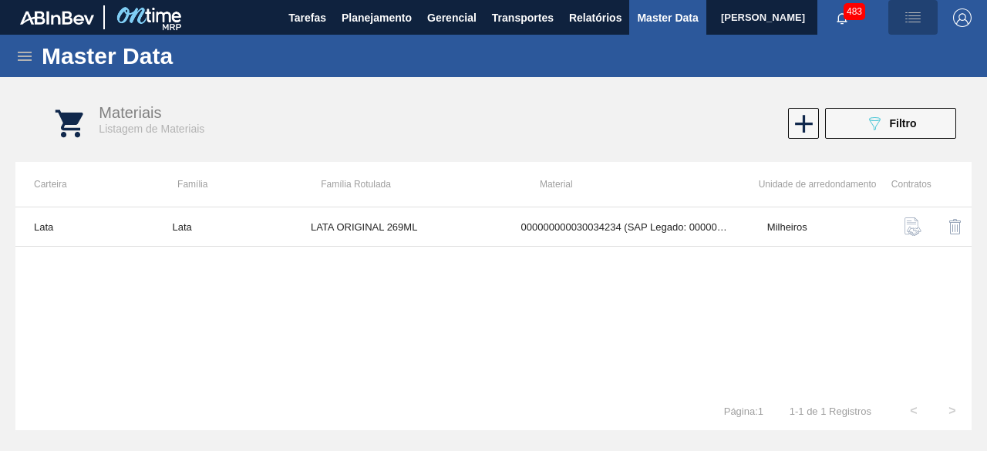
click at [908, 13] on img "button" at bounding box center [912, 17] width 18 height 18
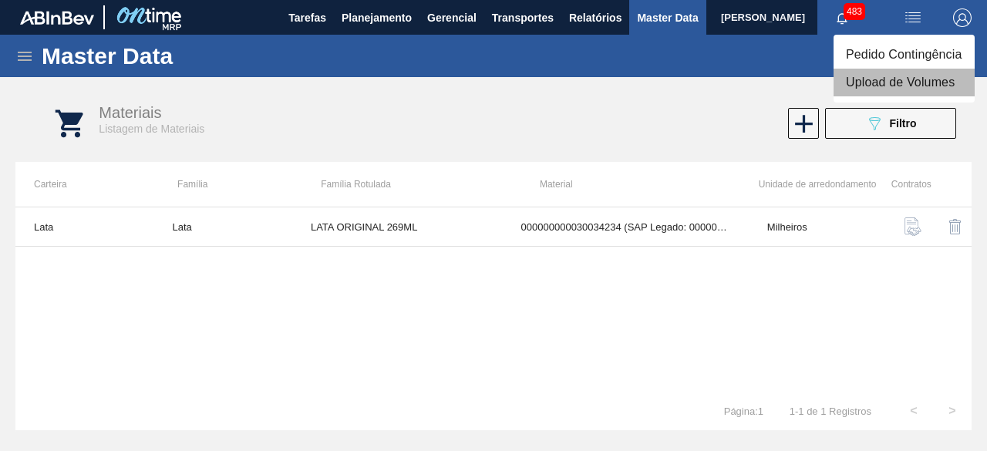
click at [913, 86] on li "Upload de Volumes" at bounding box center [903, 83] width 141 height 28
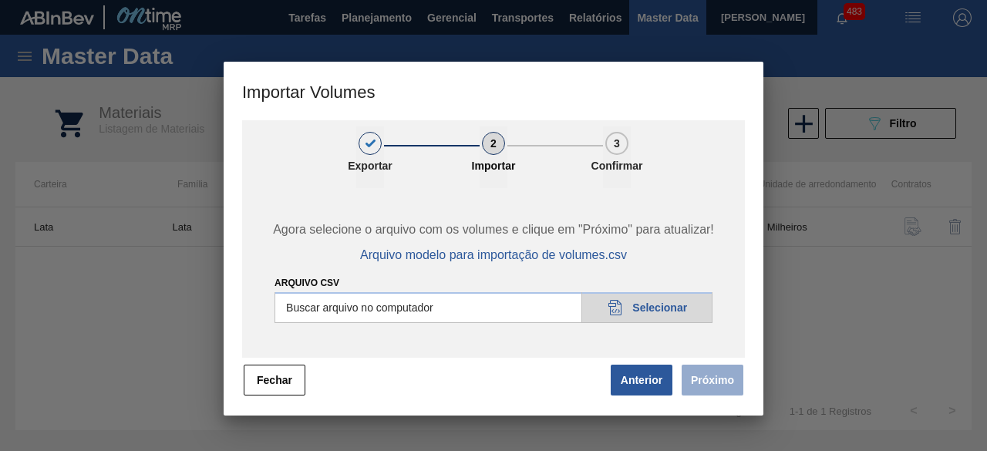
click at [674, 311] on input "Arquivo csv" at bounding box center [493, 307] width 438 height 31
type input "C:\fakepath\Subida Ball D0 + D4 03.10.csv"
click at [704, 386] on button "Próximo" at bounding box center [712, 380] width 62 height 31
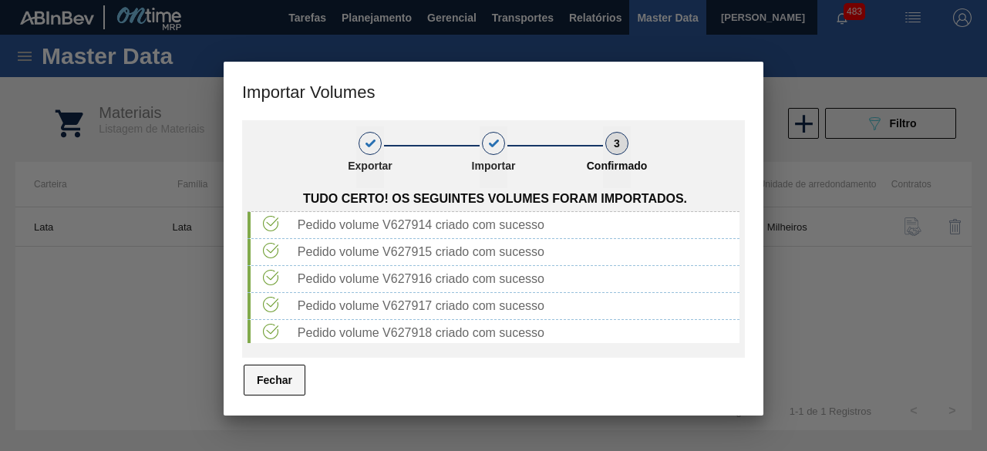
click at [288, 380] on button "Fechar" at bounding box center [275, 380] width 62 height 31
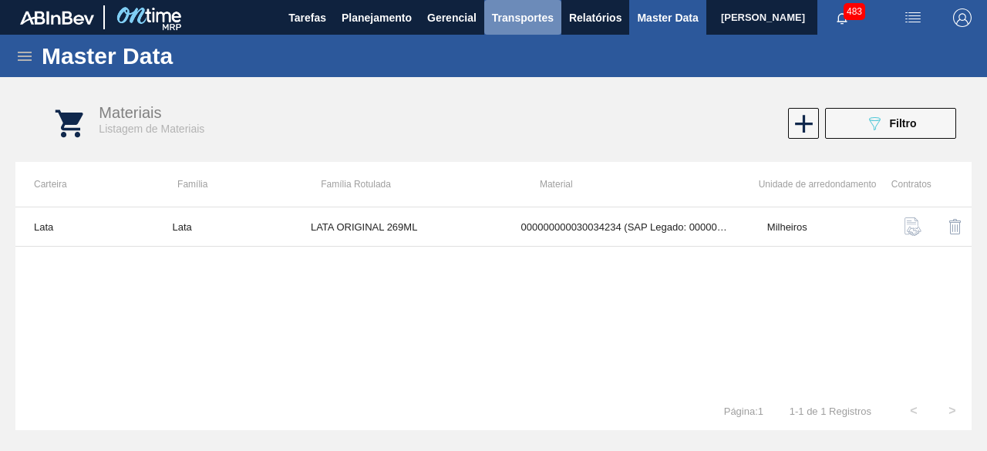
click at [515, 8] on span "Transportes" at bounding box center [523, 17] width 62 height 18
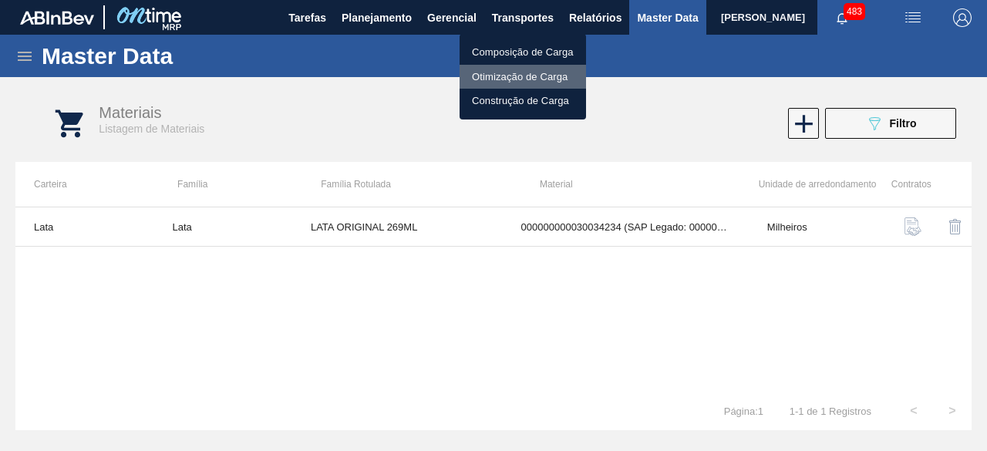
click at [525, 74] on li "Otimização de Carga" at bounding box center [522, 77] width 126 height 25
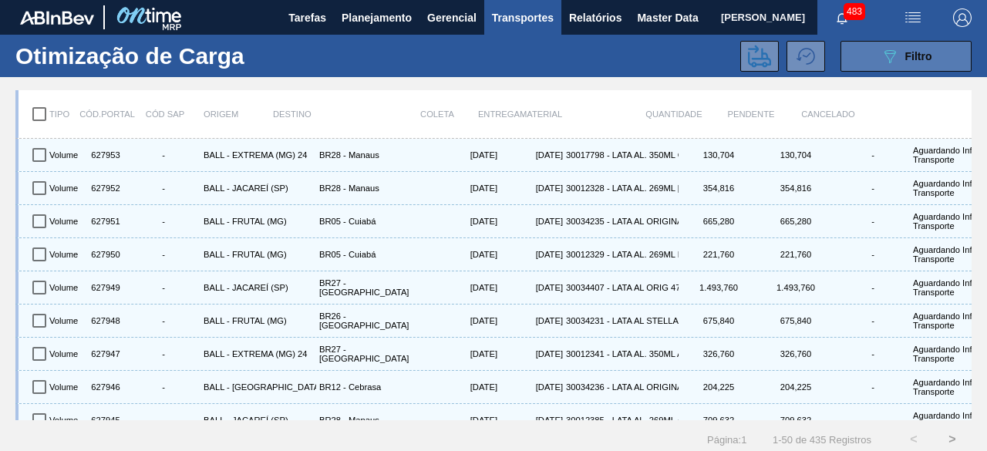
click at [867, 54] on button "089F7B8B-B2A5-4AFE-B5C0-19BA573D28AC Filtro" at bounding box center [905, 56] width 131 height 31
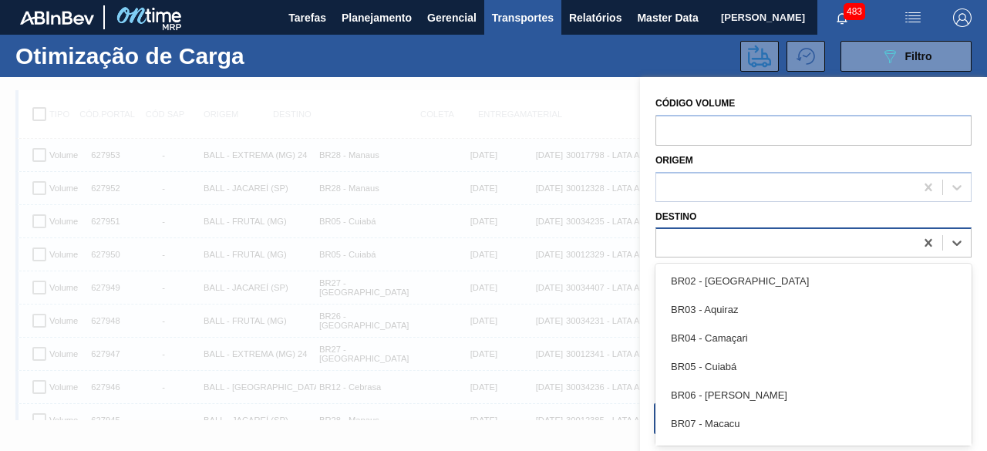
scroll to position [19, 0]
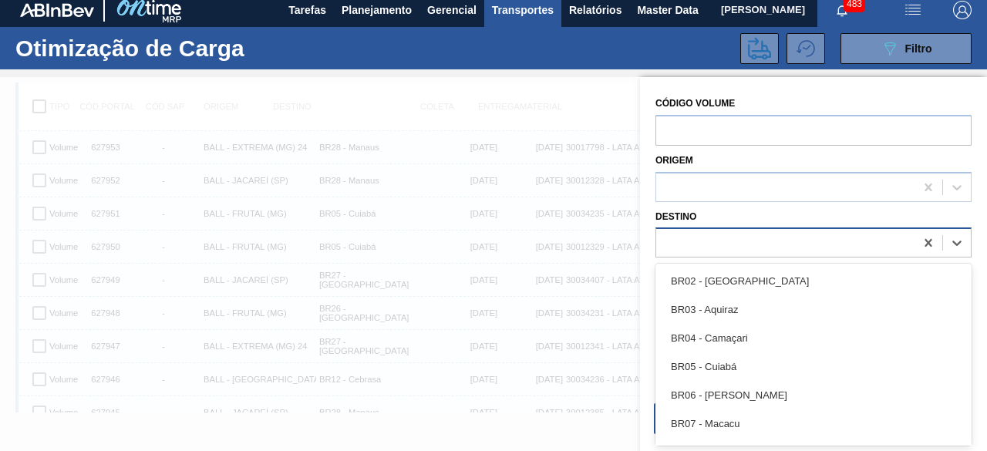
click at [732, 249] on div at bounding box center [785, 243] width 258 height 22
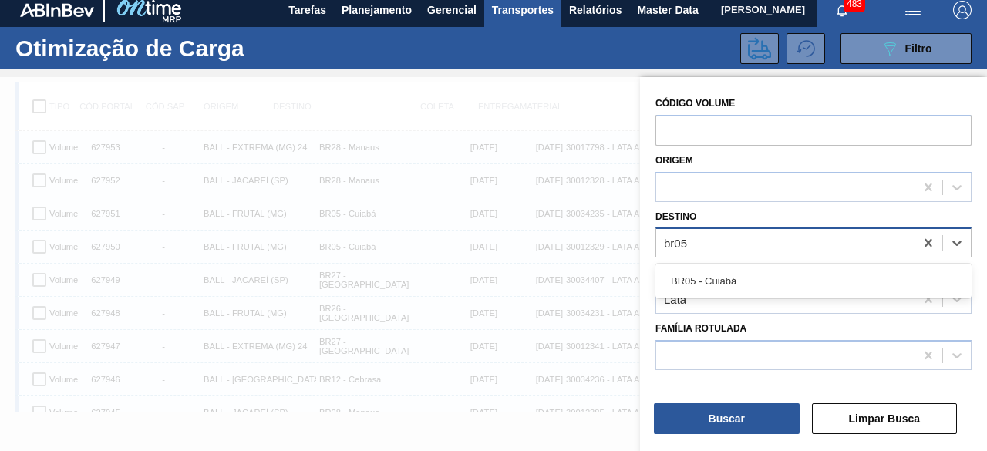
type input "br05"
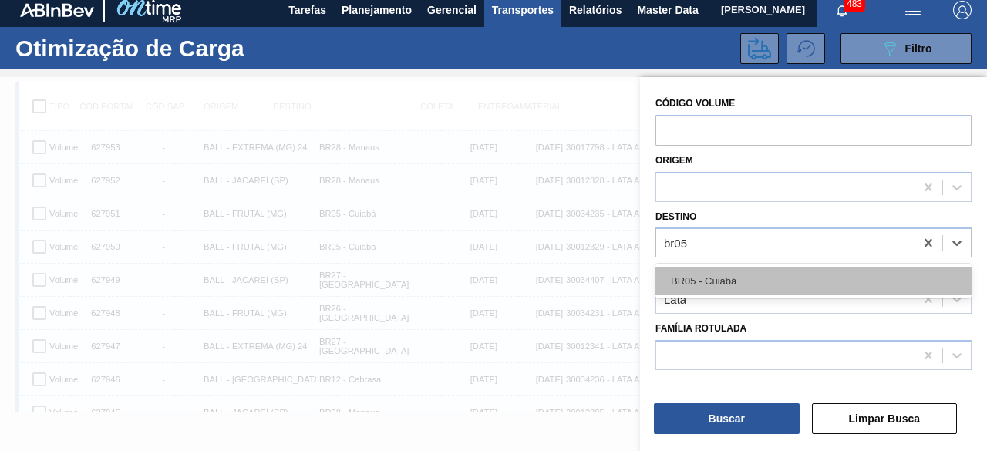
click at [731, 285] on div "BR05 - Cuiabá" at bounding box center [813, 281] width 316 height 29
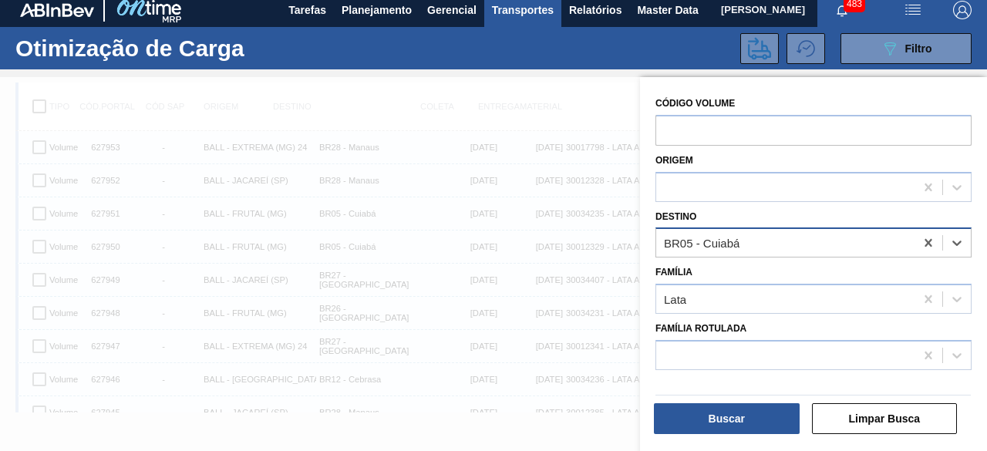
click at [764, 245] on div "BR05 - Cuiabá" at bounding box center [785, 243] width 258 height 22
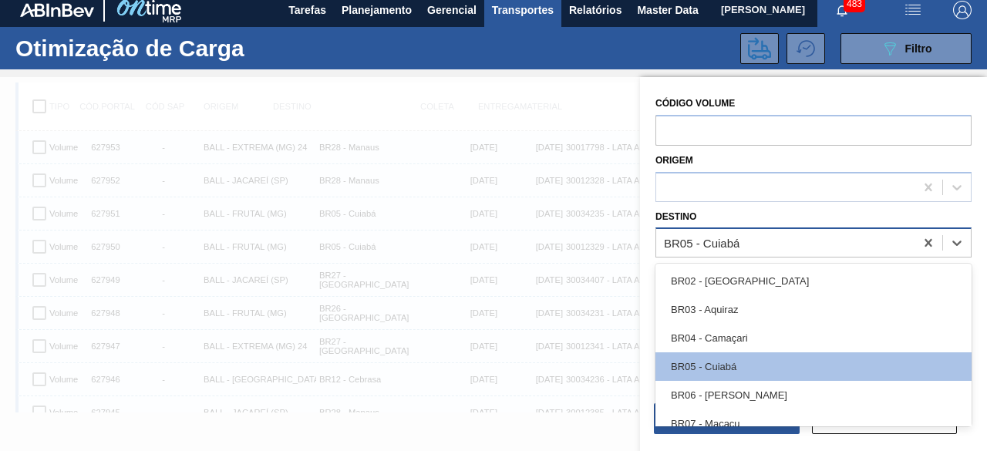
type input "b"
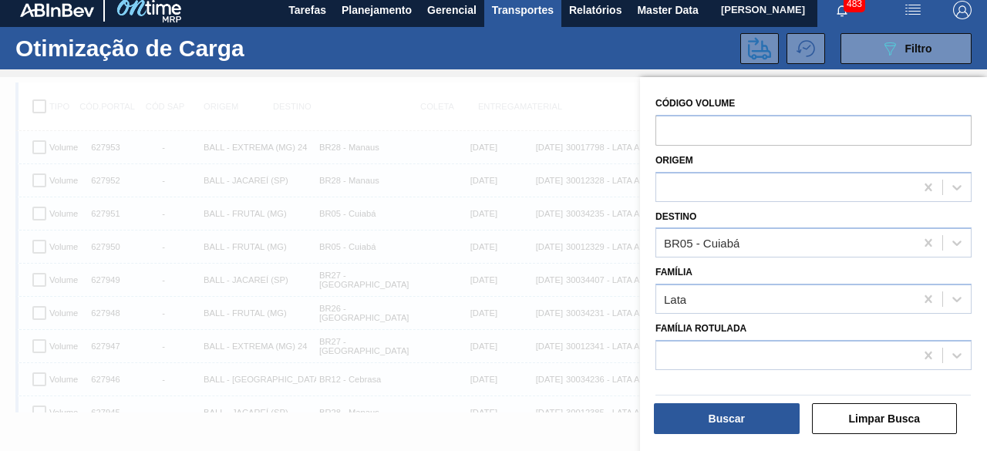
click at [592, 77] on div at bounding box center [493, 302] width 987 height 451
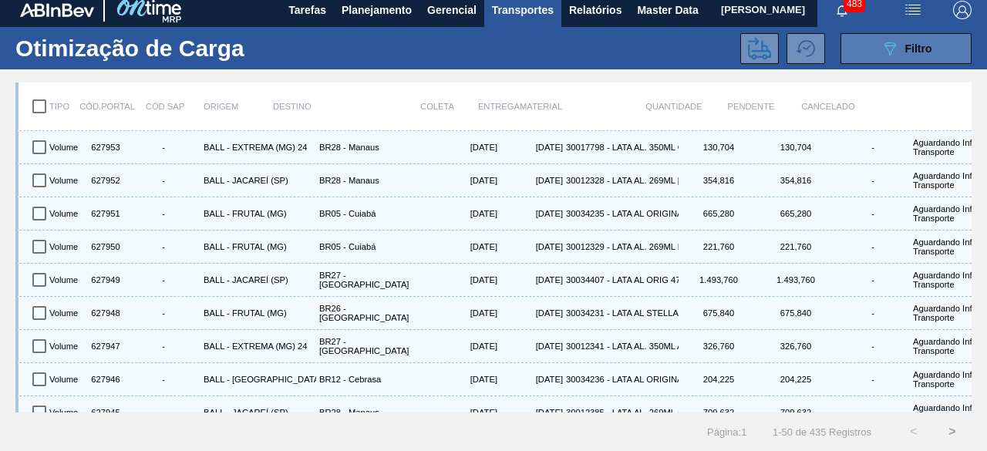
click at [911, 39] on div "089F7B8B-B2A5-4AFE-B5C0-19BA573D28AC Filtro" at bounding box center [906, 48] width 52 height 18
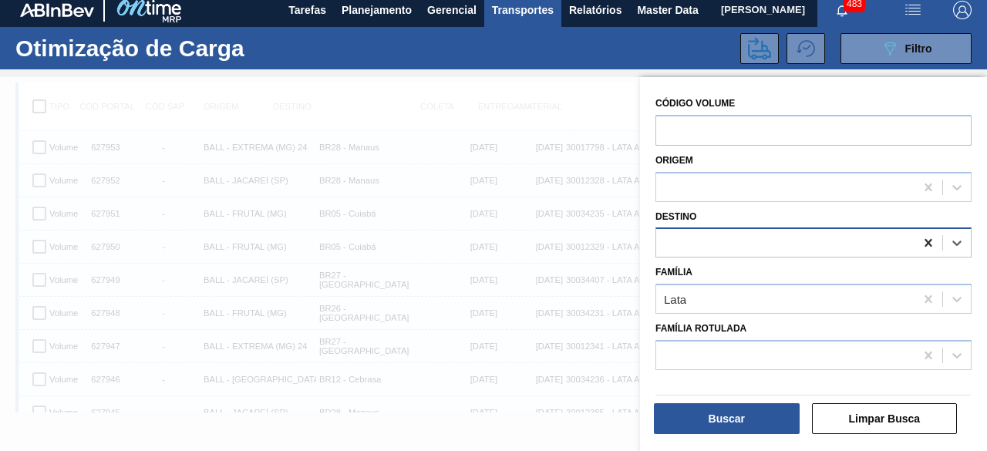
click at [929, 244] on icon at bounding box center [927, 242] width 15 height 15
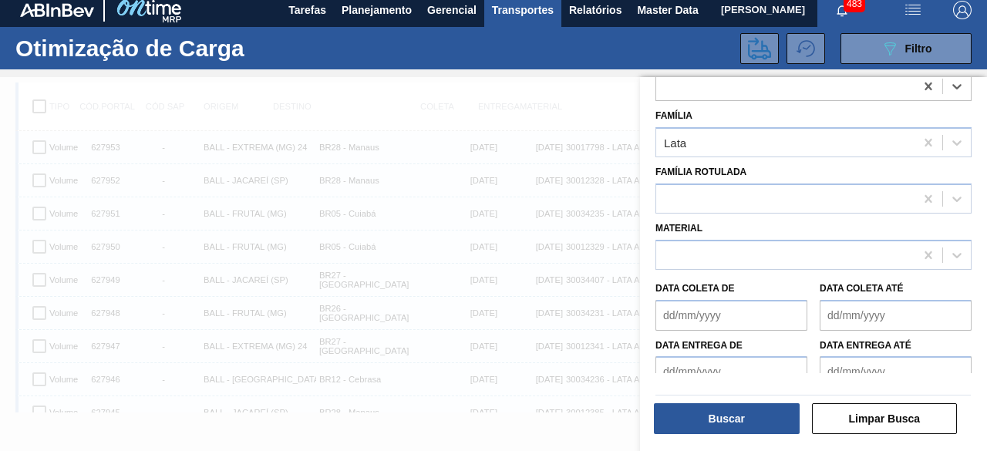
scroll to position [170, 0]
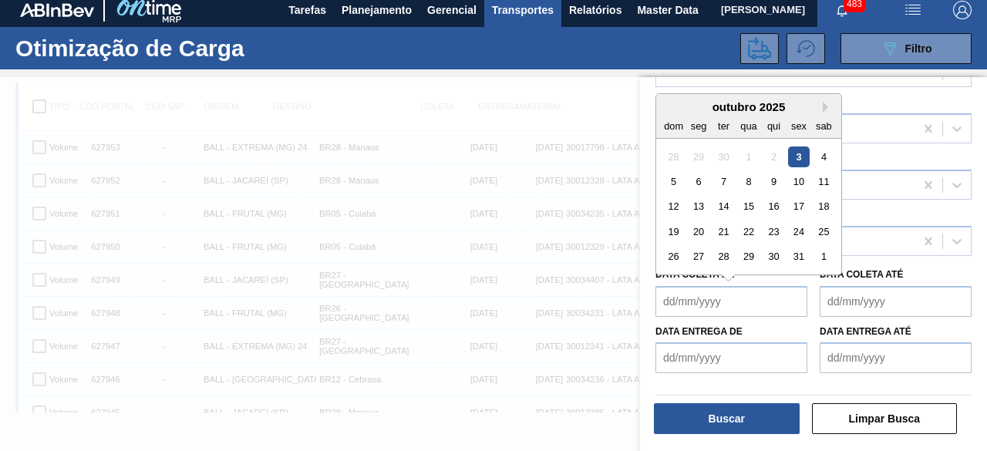
click at [786, 308] on de "Data coleta de" at bounding box center [731, 301] width 152 height 31
click at [800, 156] on div "3" at bounding box center [798, 156] width 21 height 21
type de "[DATE]"
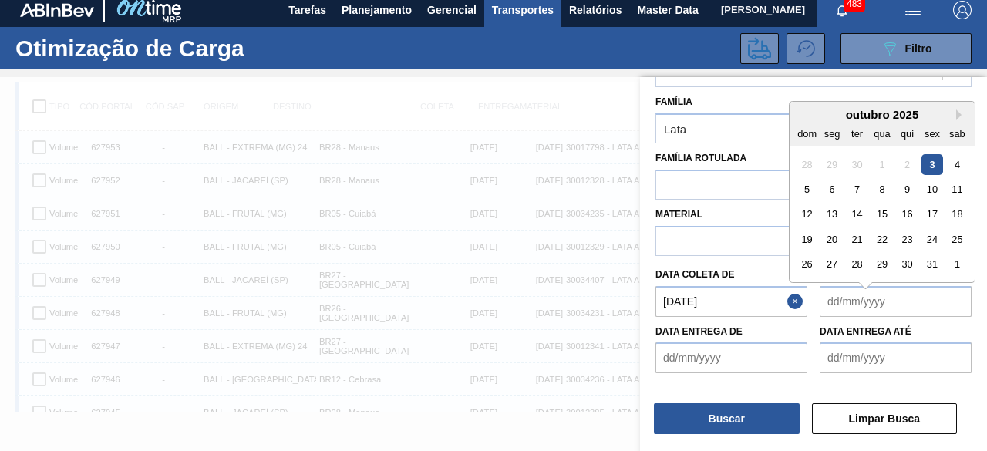
click at [869, 304] on até "Data coleta até" at bounding box center [895, 301] width 152 height 31
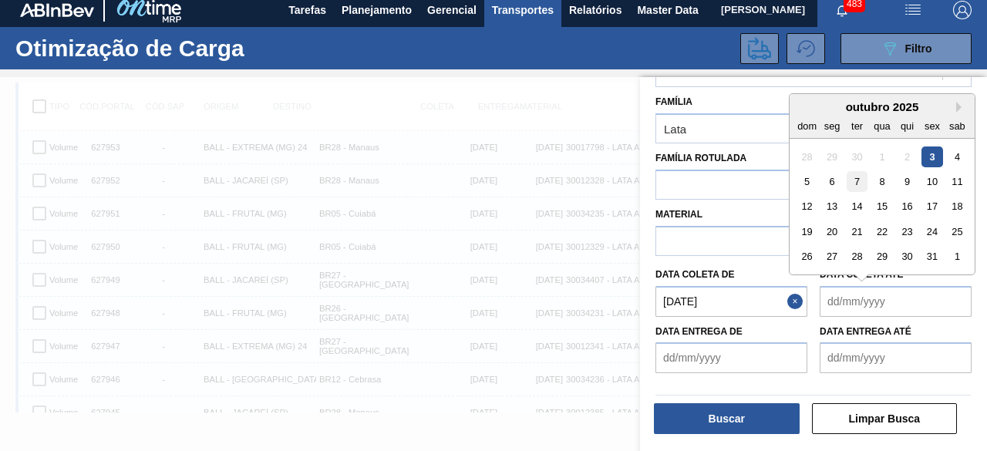
click at [855, 183] on div "7" at bounding box center [856, 181] width 21 height 21
type até "[DATE]"
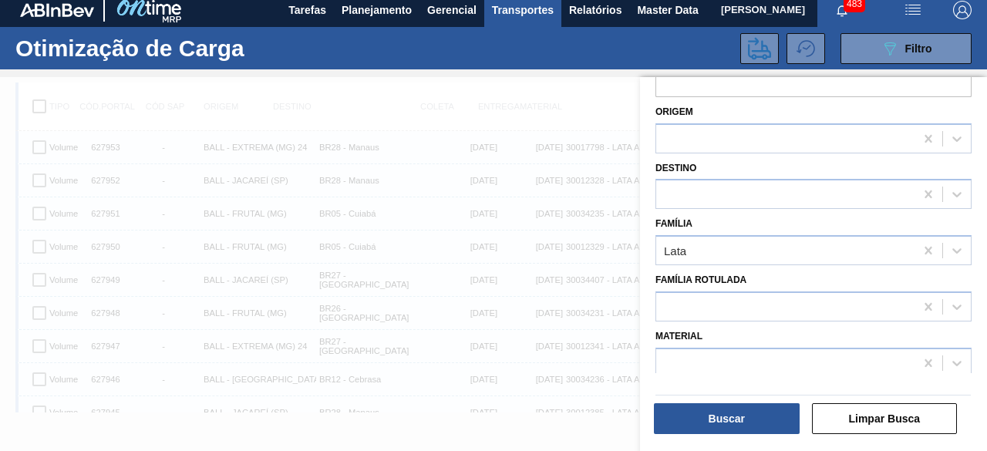
scroll to position [0, 0]
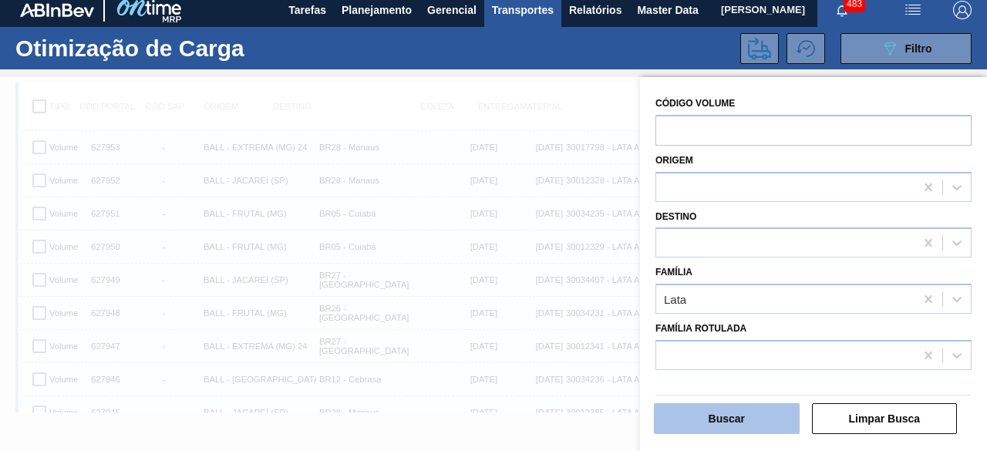
click at [766, 424] on button "Buscar" at bounding box center [727, 418] width 146 height 31
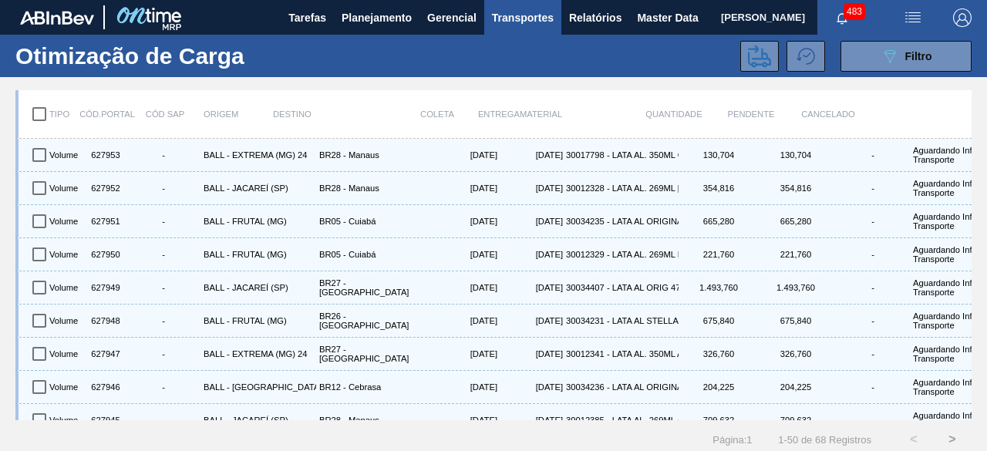
click at [46, 116] on input "checkbox" at bounding box center [39, 114] width 32 height 32
checkbox input "true"
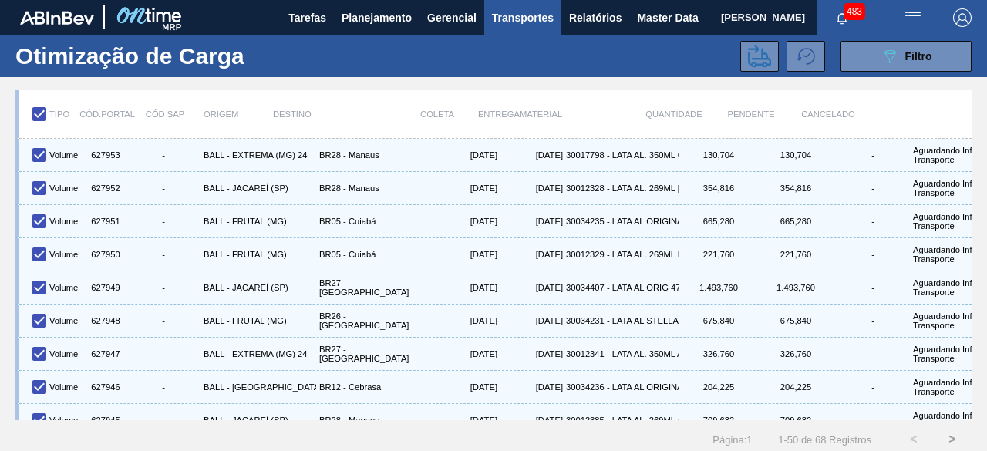
checkbox input "true"
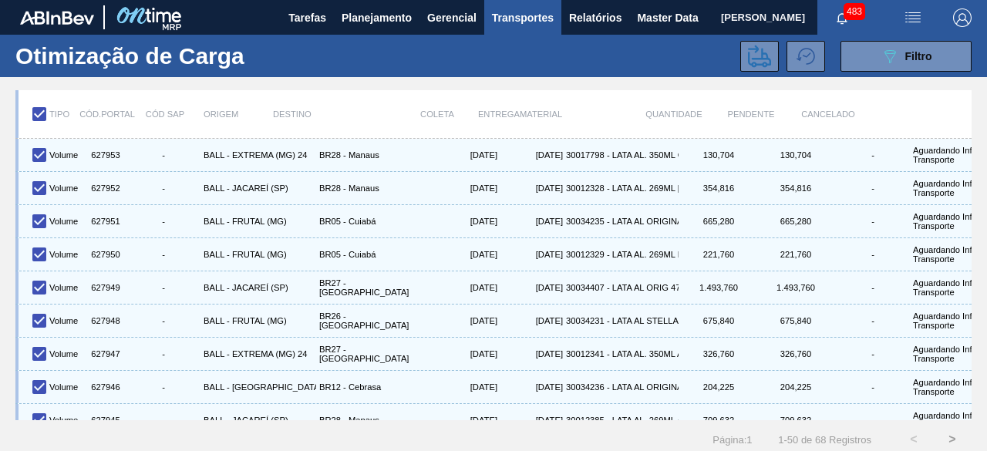
checkbox input "true"
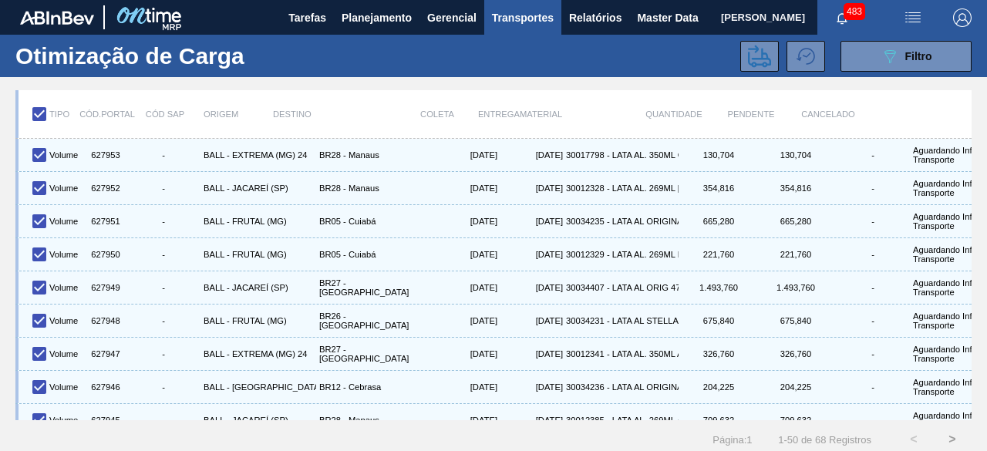
checkbox input "true"
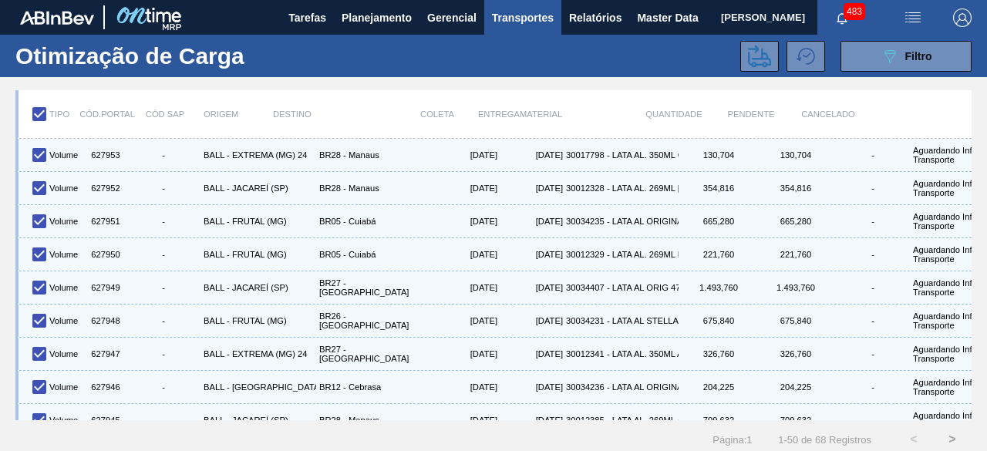
checkbox input "true"
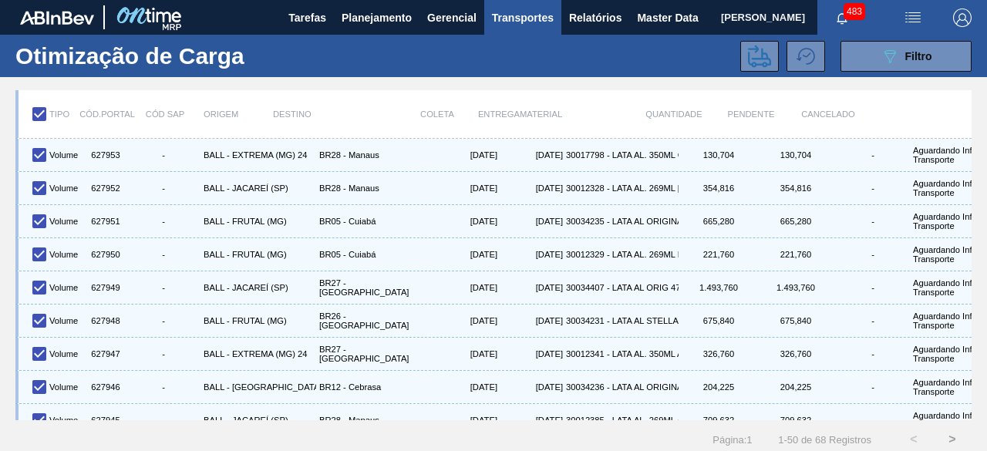
checkbox input "true"
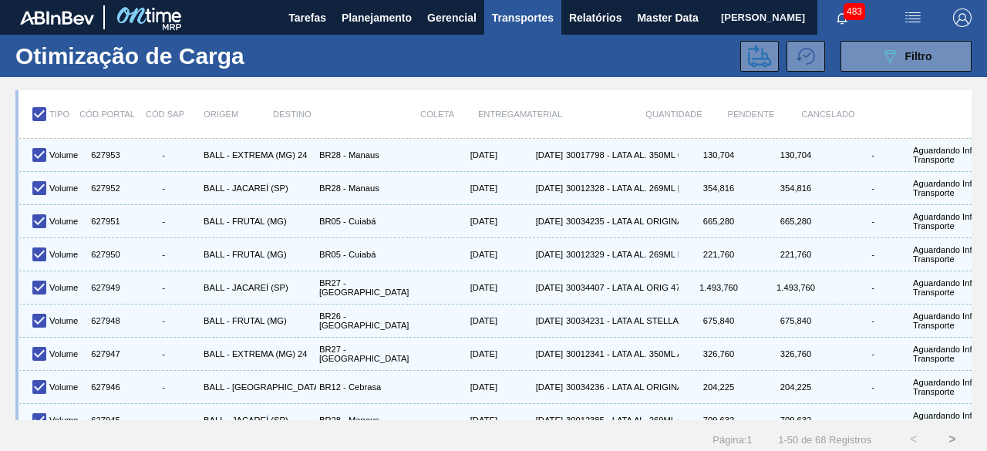
checkbox input "true"
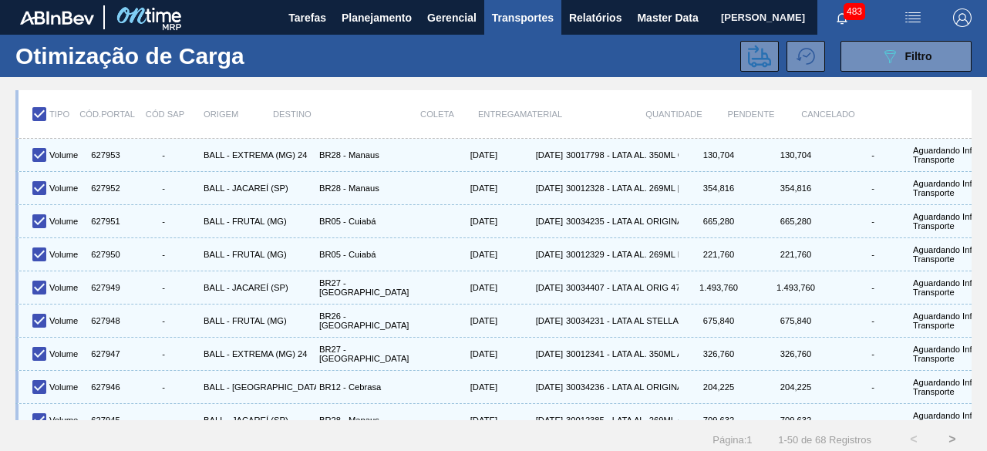
checkbox input "true"
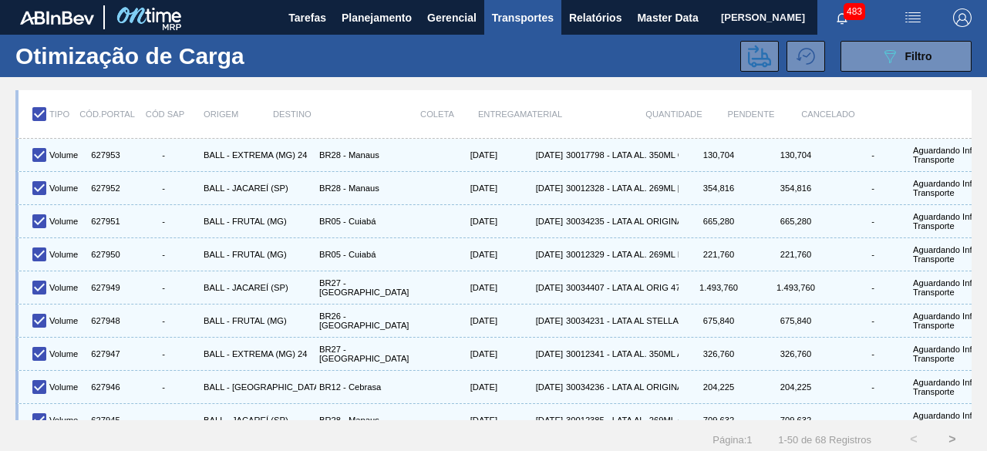
checkbox input "true"
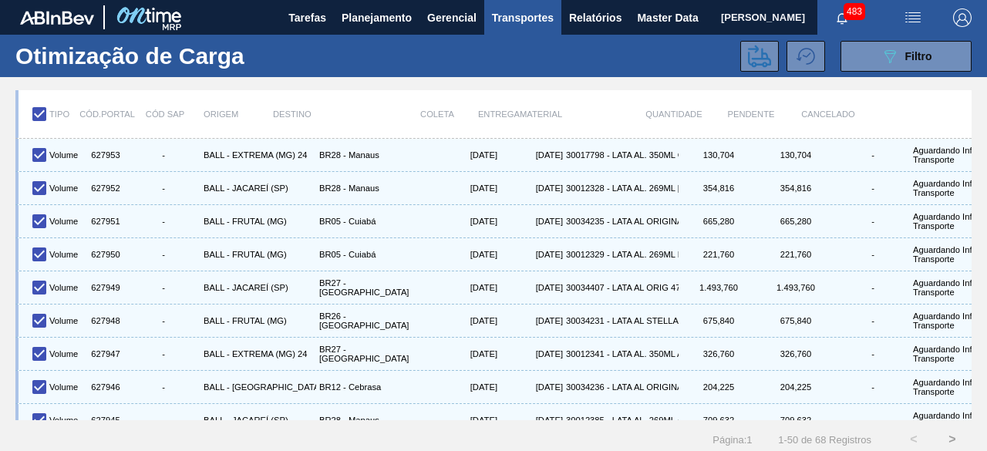
checkbox input "true"
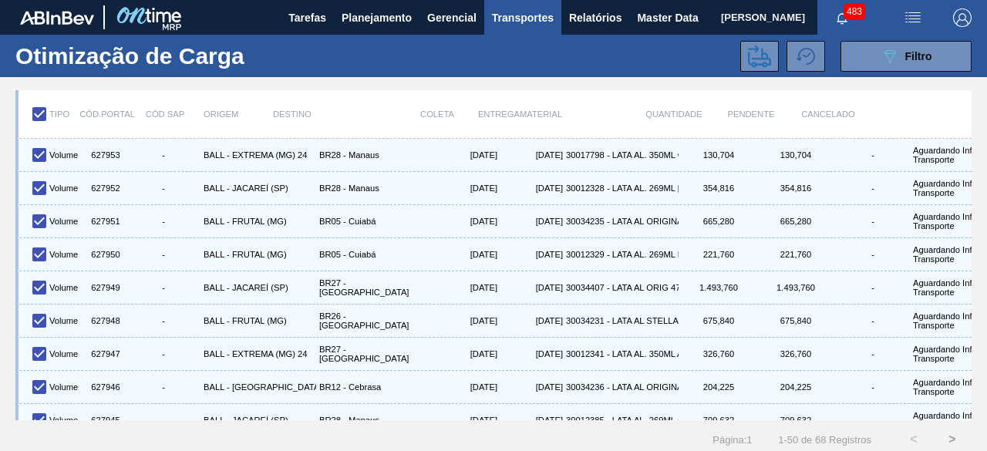
checkbox input "true"
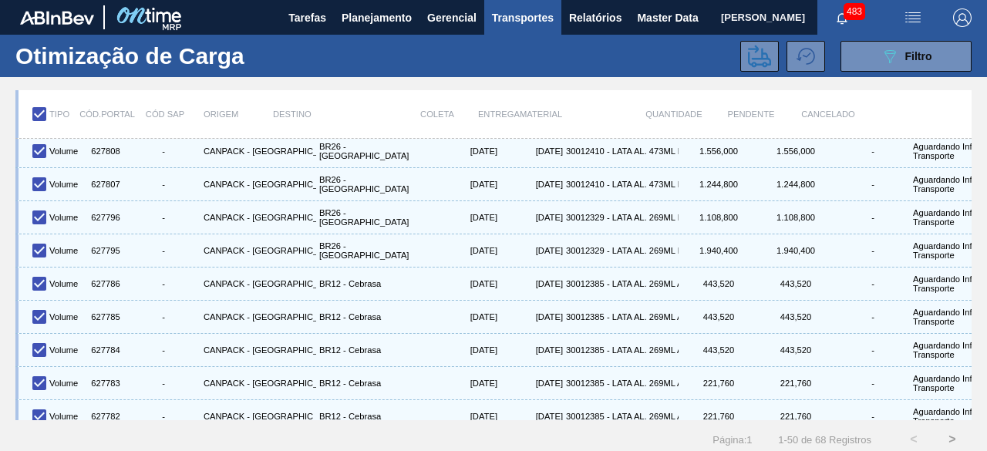
scroll to position [1373, 0]
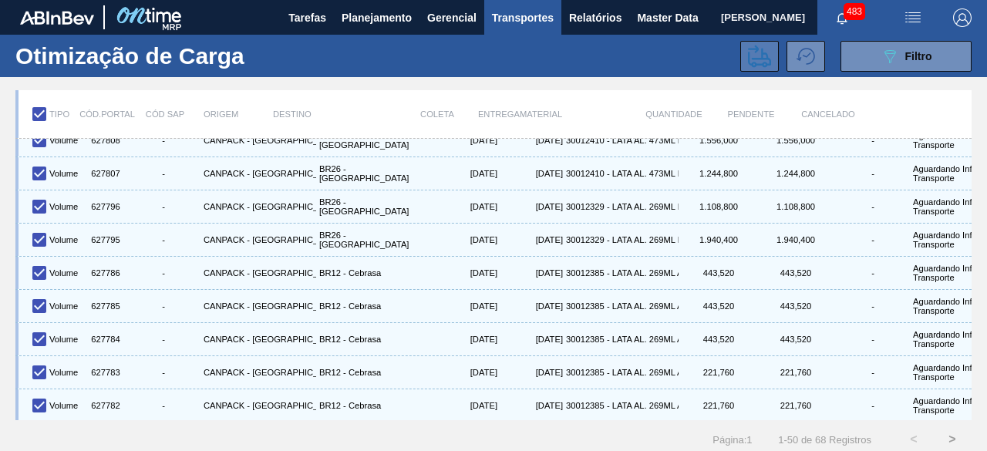
click at [757, 59] on icon at bounding box center [759, 56] width 23 height 22
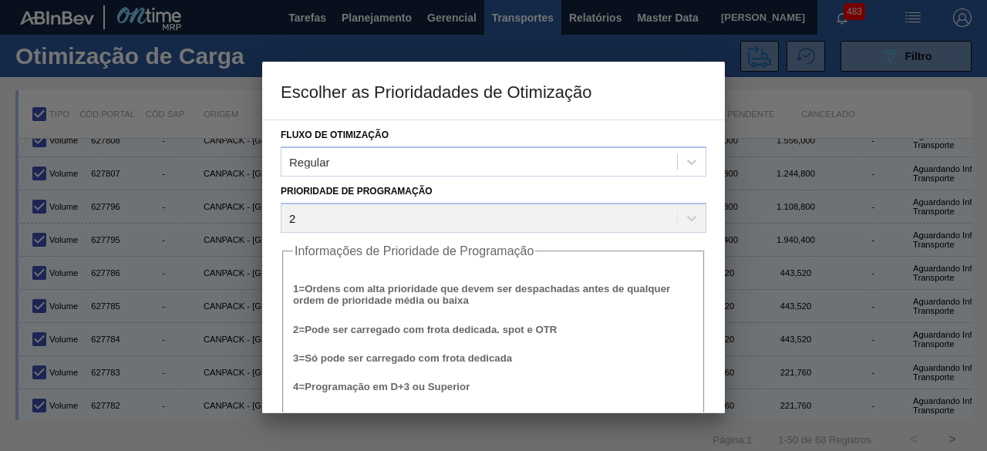
scroll to position [59, 0]
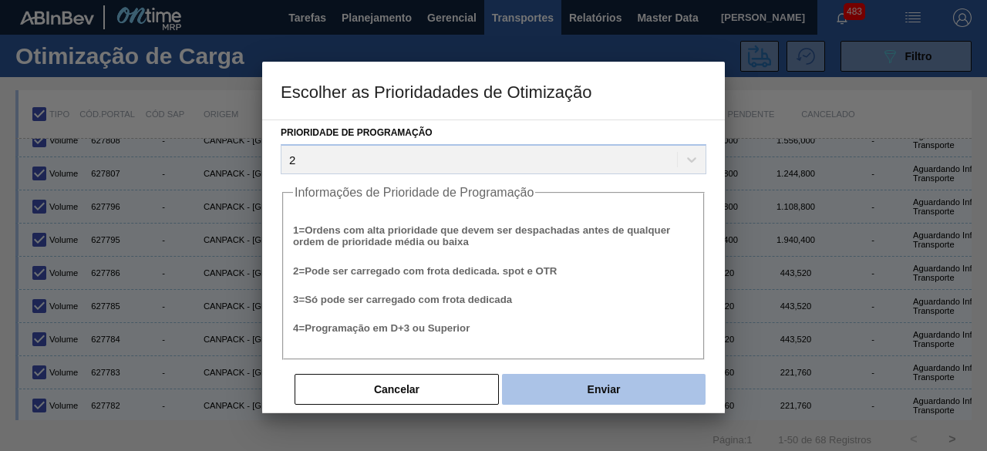
click at [616, 389] on button "Enviar" at bounding box center [603, 389] width 203 height 31
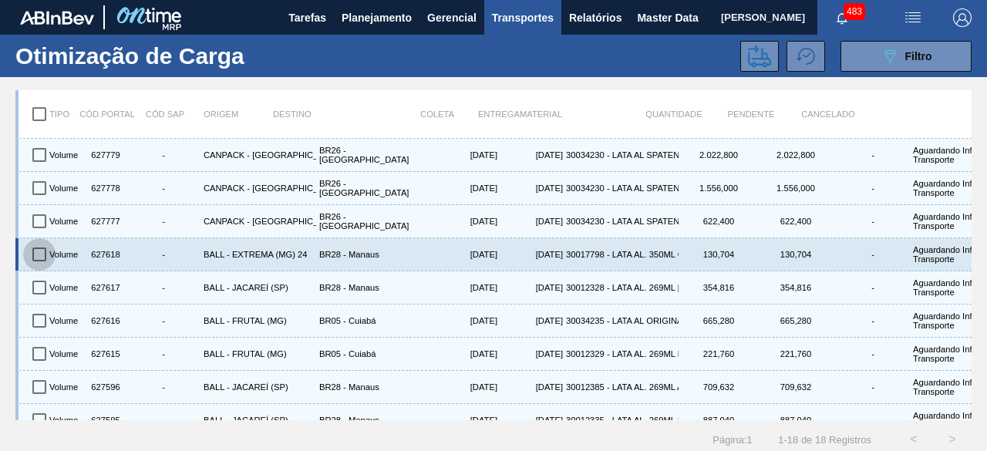
click at [39, 254] on input "checkbox" at bounding box center [39, 254] width 32 height 32
checkbox input "true"
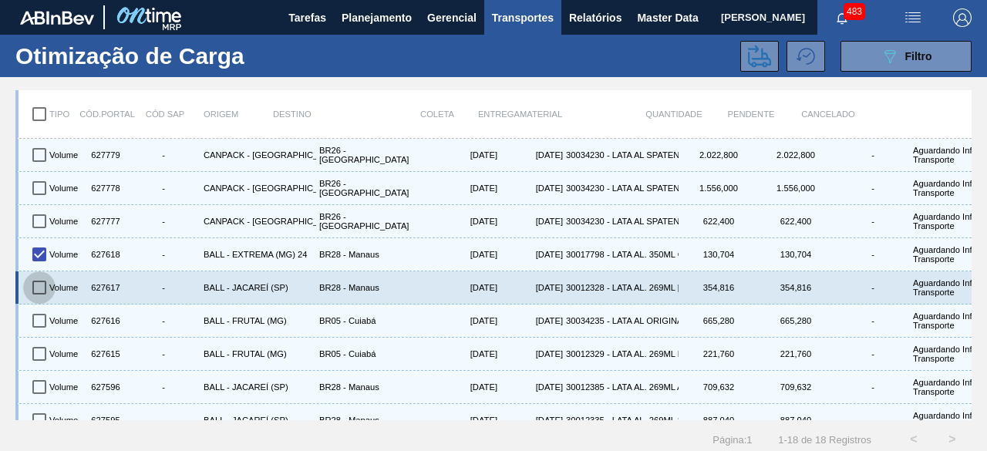
click at [40, 288] on input "checkbox" at bounding box center [39, 287] width 32 height 32
checkbox input "true"
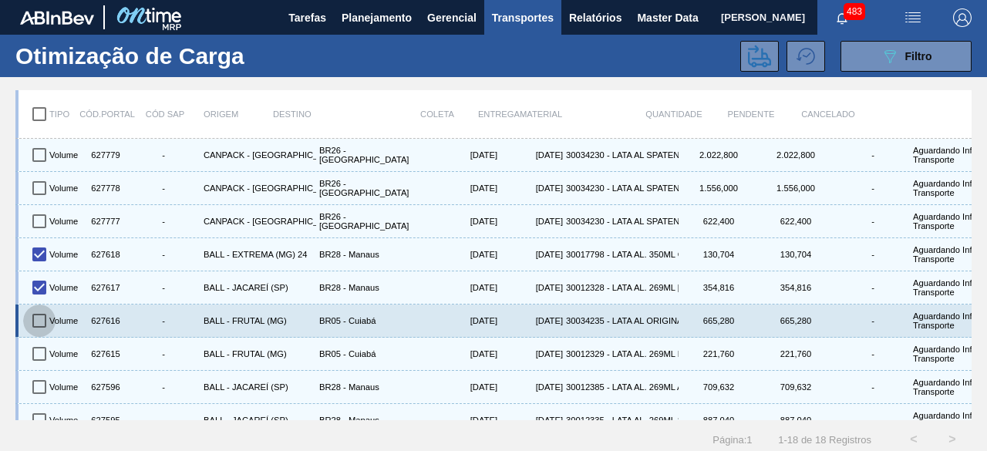
click at [42, 316] on input "checkbox" at bounding box center [39, 320] width 32 height 32
checkbox input "true"
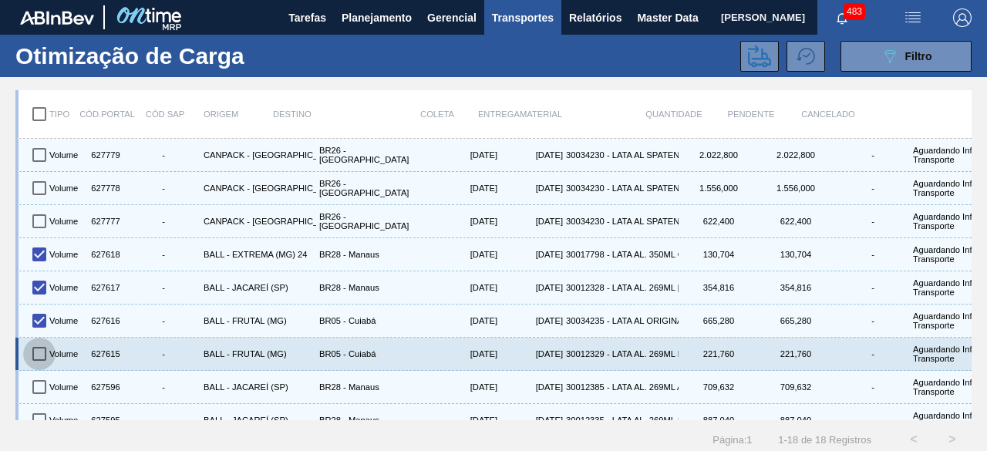
click at [49, 347] on input "checkbox" at bounding box center [39, 354] width 32 height 32
checkbox input "true"
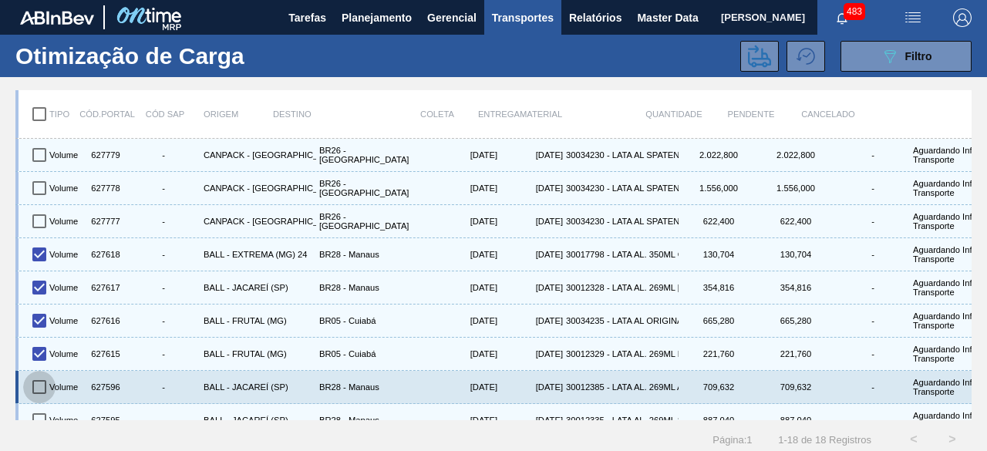
click at [46, 388] on input "checkbox" at bounding box center [39, 387] width 32 height 32
checkbox input "true"
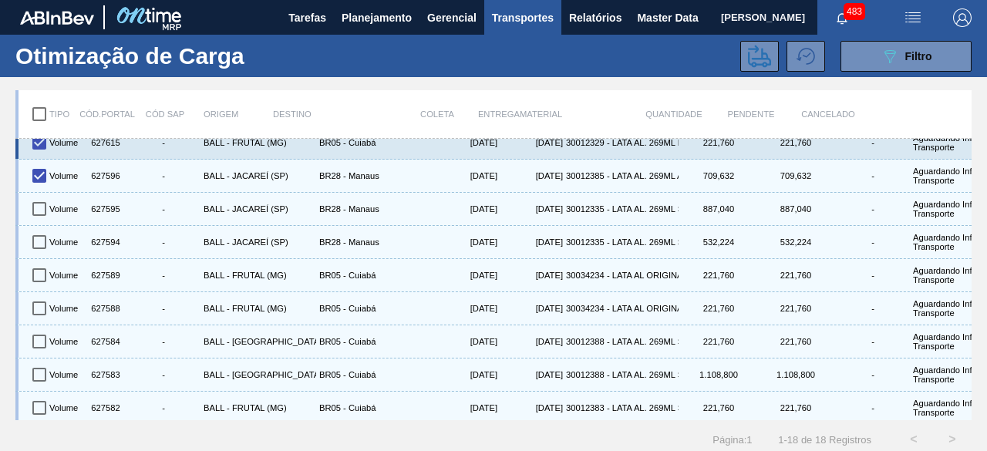
scroll to position [212, 0]
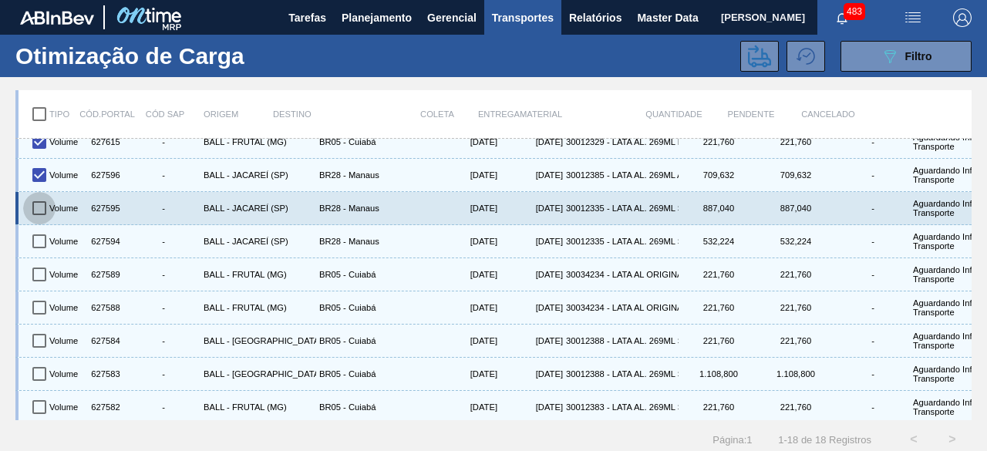
click at [33, 210] on input "checkbox" at bounding box center [39, 208] width 32 height 32
checkbox input "true"
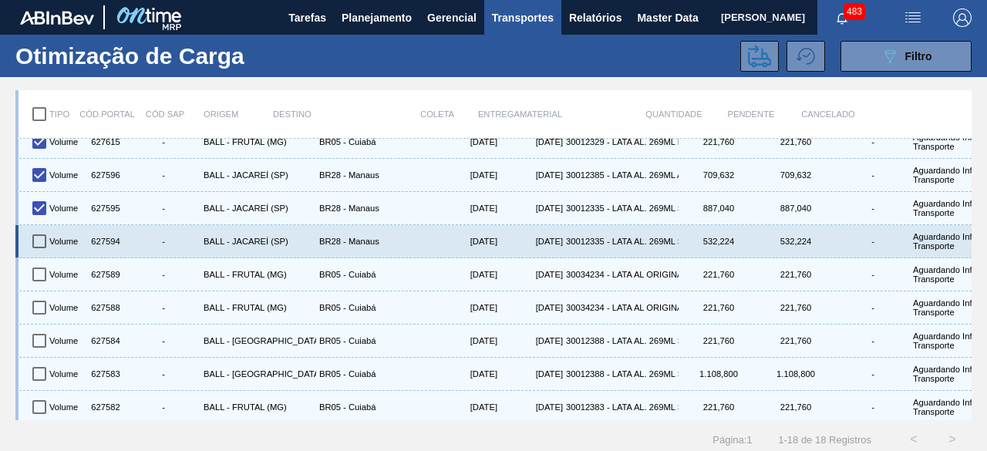
click at [37, 226] on input "checkbox" at bounding box center [39, 241] width 32 height 32
checkbox input "true"
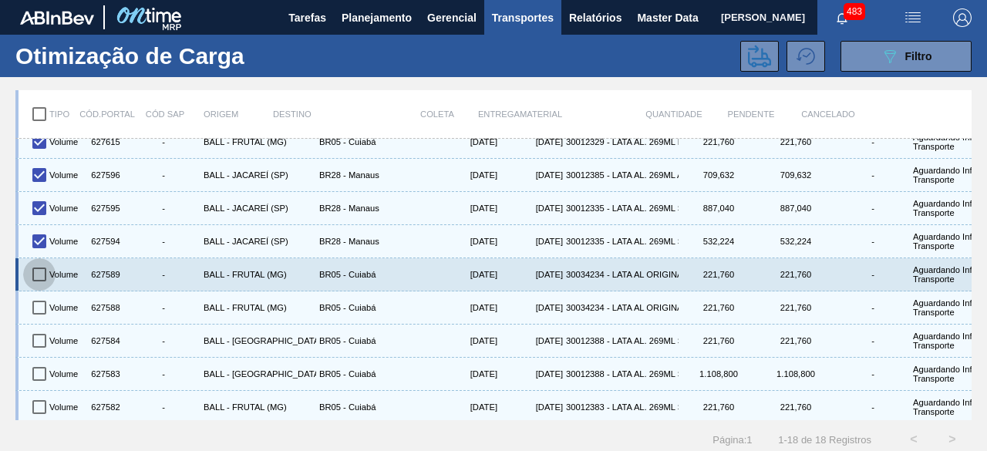
click at [40, 260] on input "checkbox" at bounding box center [39, 274] width 32 height 32
checkbox input "true"
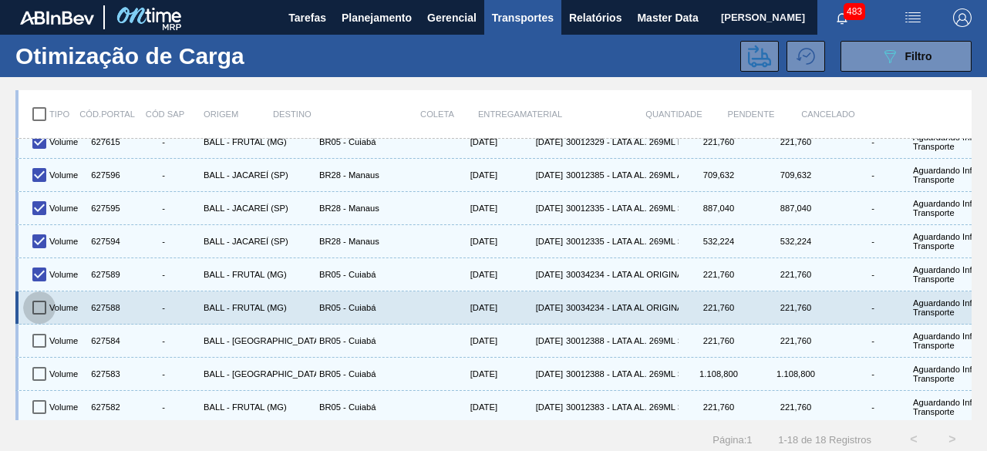
click at [48, 300] on input "checkbox" at bounding box center [39, 307] width 32 height 32
checkbox input "true"
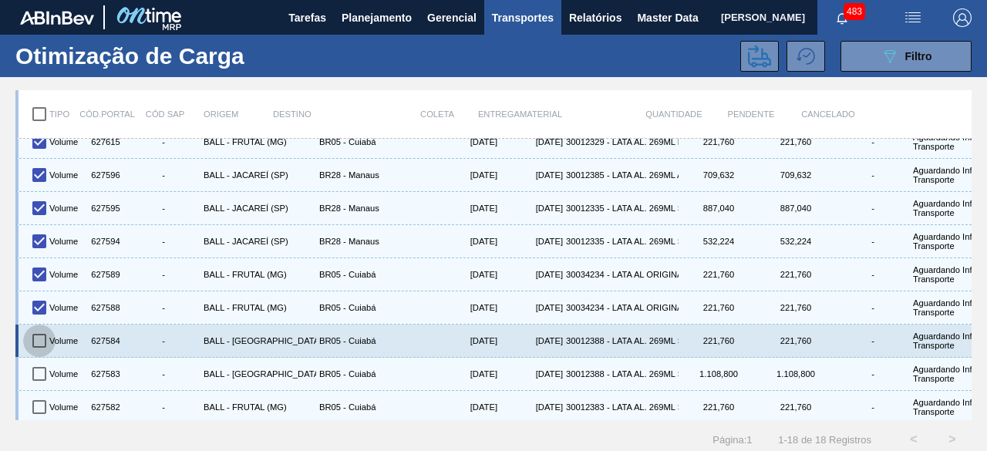
click at [41, 343] on input "checkbox" at bounding box center [39, 340] width 32 height 32
checkbox input "true"
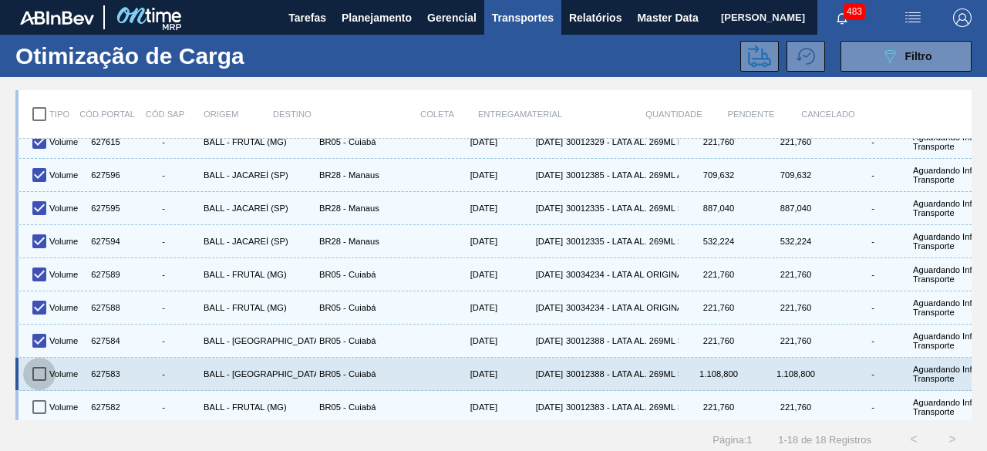
click at [43, 368] on input "checkbox" at bounding box center [39, 374] width 32 height 32
checkbox input "true"
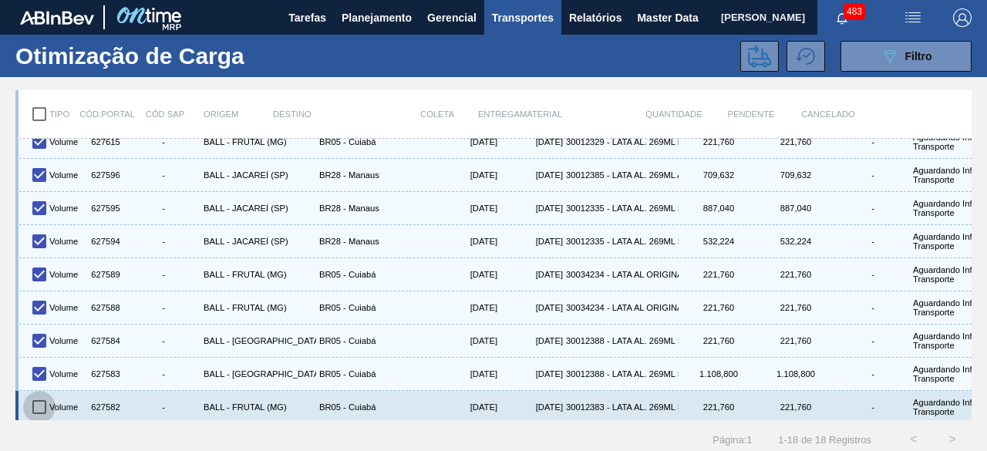
click at [49, 395] on input "checkbox" at bounding box center [39, 407] width 32 height 32
checkbox input "true"
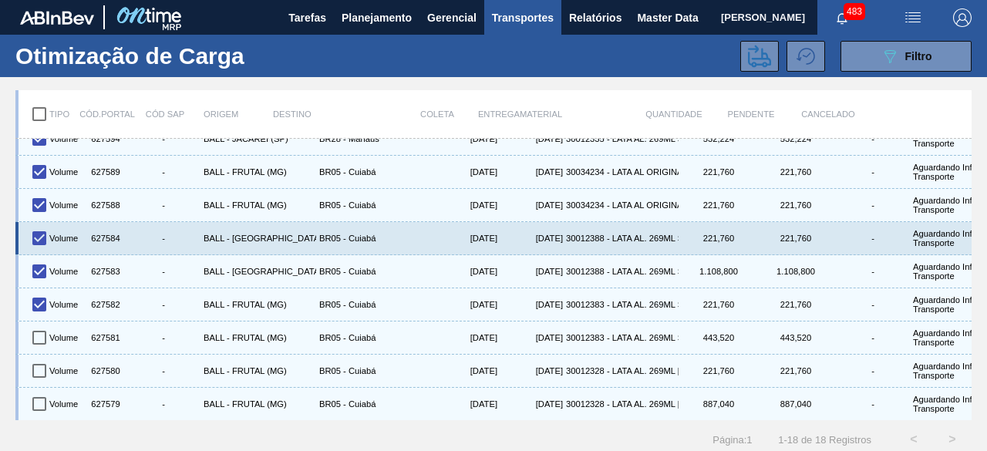
scroll to position [19, 0]
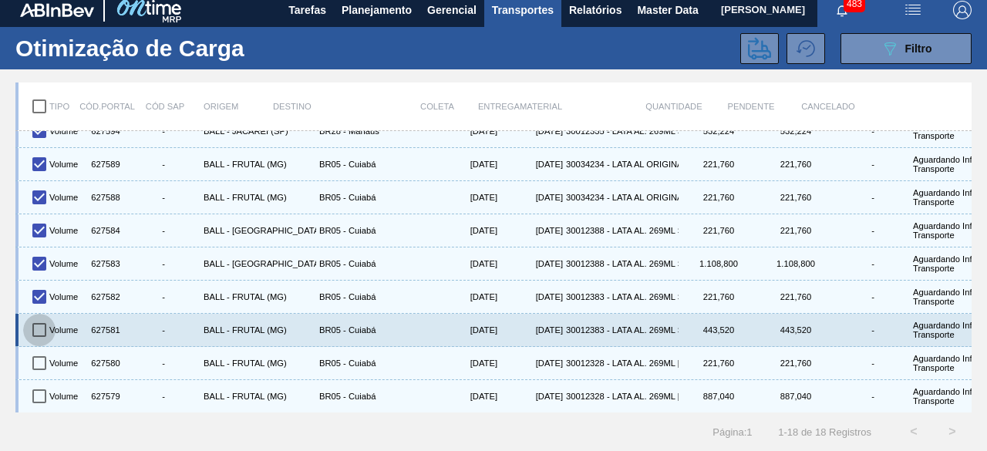
click at [47, 314] on input "checkbox" at bounding box center [39, 330] width 32 height 32
checkbox input "true"
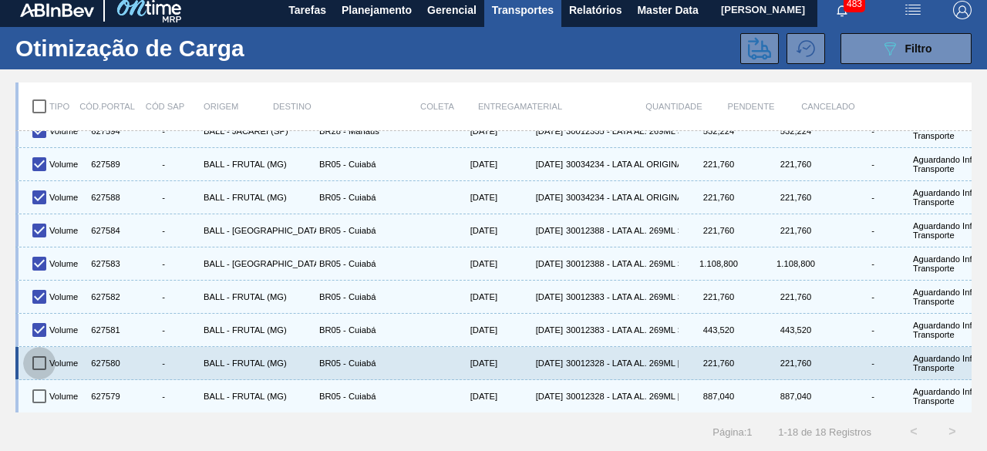
click at [48, 347] on input "checkbox" at bounding box center [39, 363] width 32 height 32
checkbox input "true"
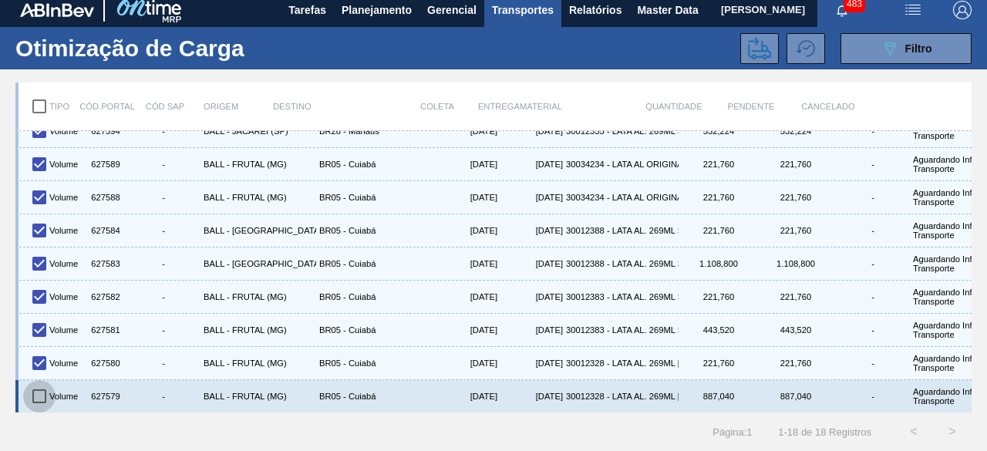
click at [47, 380] on input "checkbox" at bounding box center [39, 396] width 32 height 32
checkbox input "true"
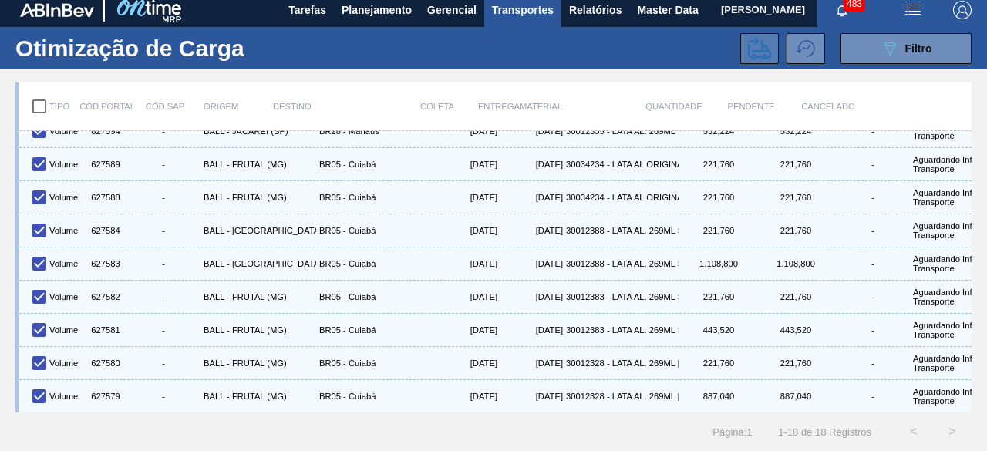
click at [748, 37] on icon at bounding box center [759, 48] width 23 height 23
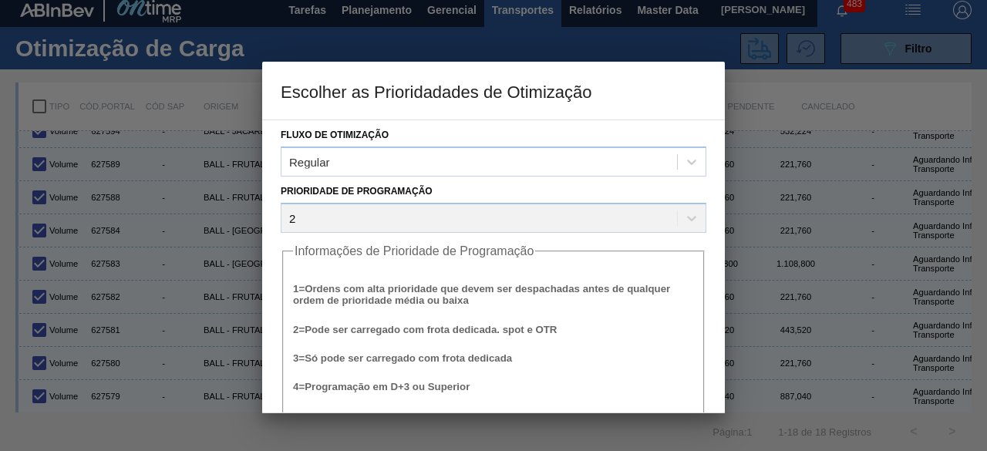
scroll to position [59, 0]
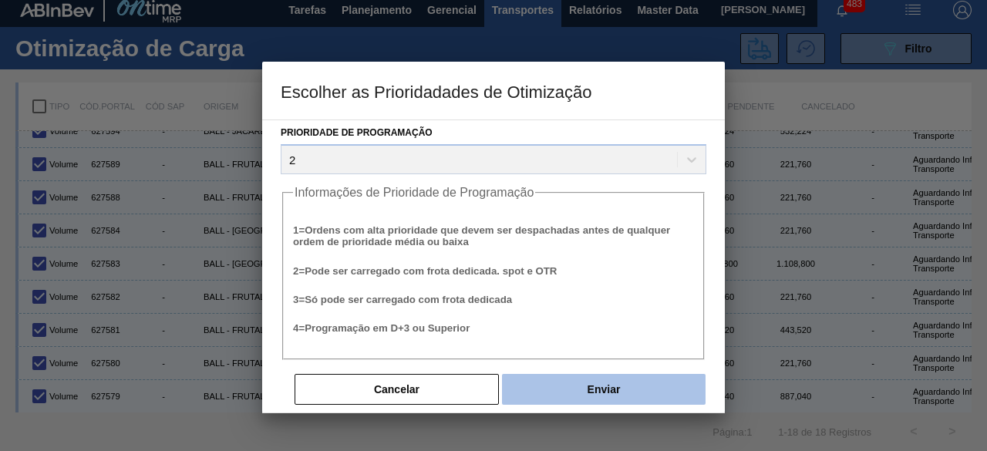
click at [624, 394] on button "Enviar" at bounding box center [603, 389] width 203 height 31
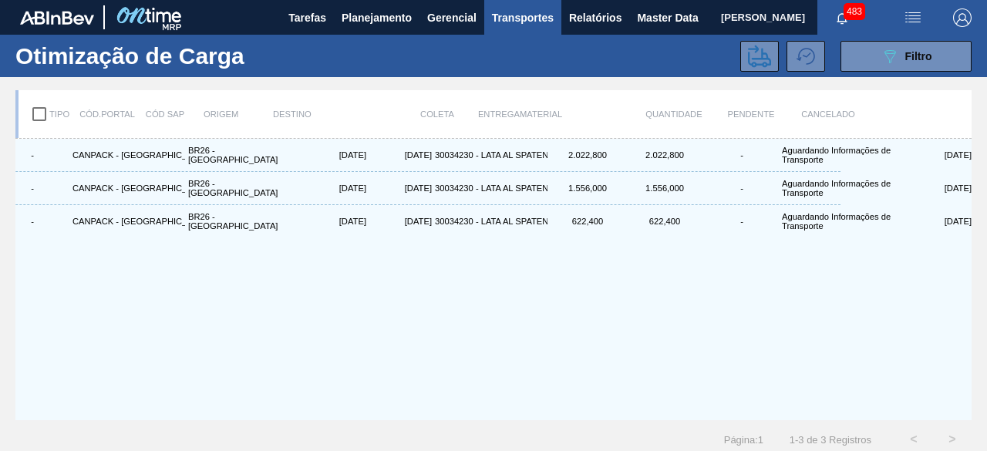
scroll to position [0, 0]
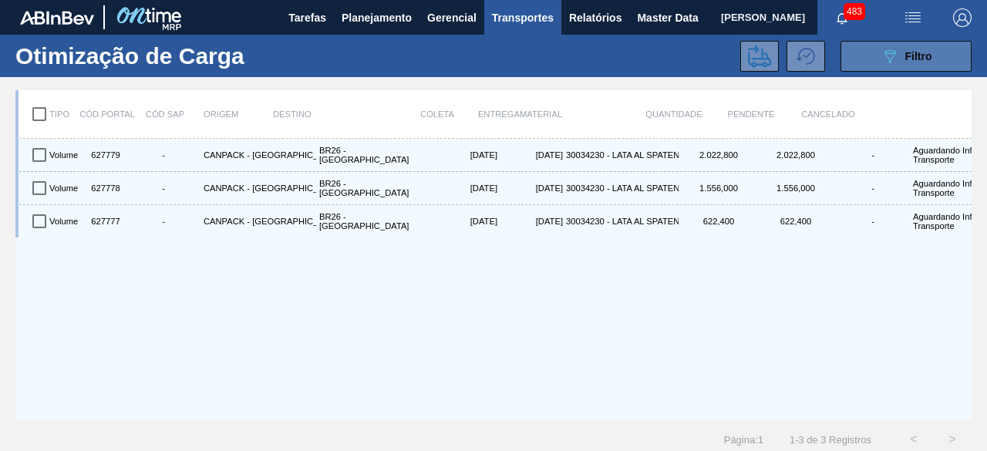
click at [908, 58] on span "Filtro" at bounding box center [918, 56] width 27 height 12
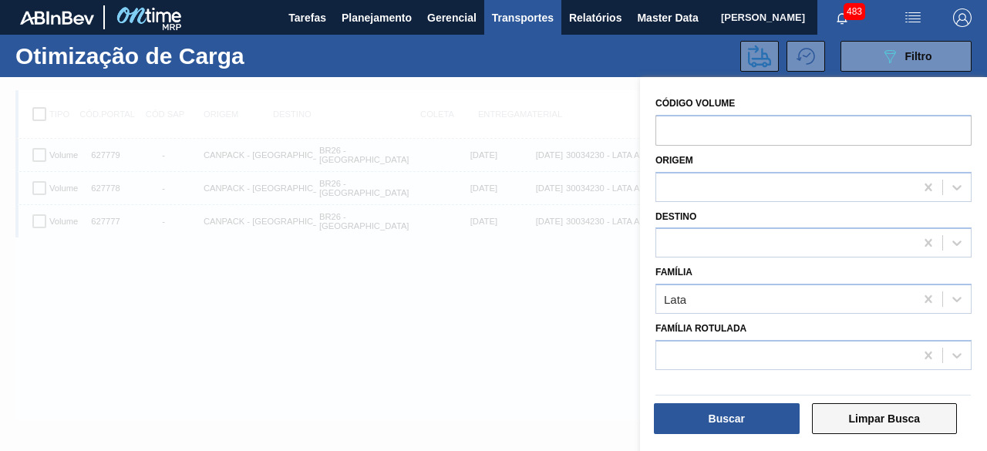
click at [871, 417] on button "Limpar Busca" at bounding box center [885, 418] width 146 height 31
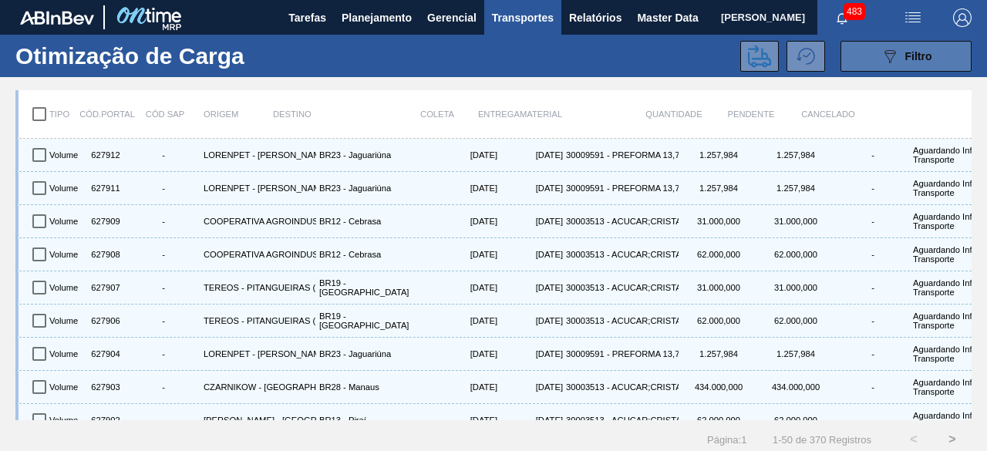
click at [866, 55] on button "089F7B8B-B2A5-4AFE-B5C0-19BA573D28AC Filtro" at bounding box center [905, 56] width 131 height 31
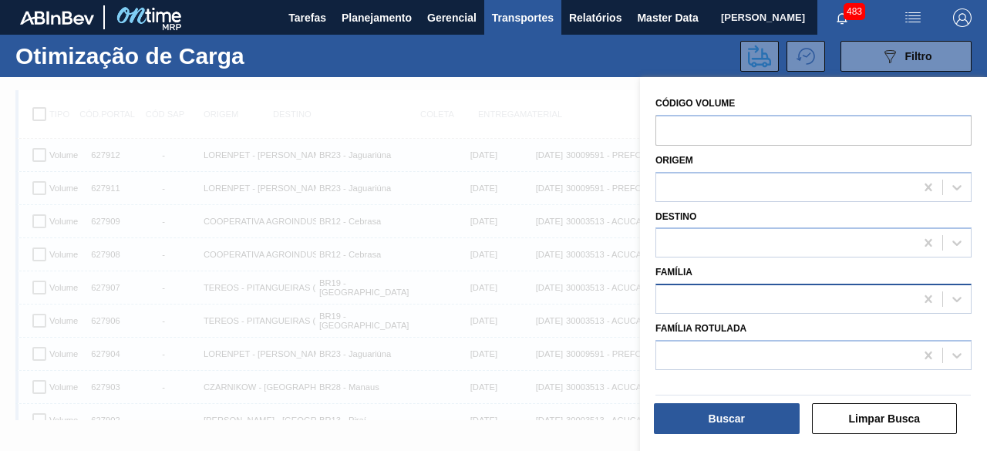
scroll to position [19, 0]
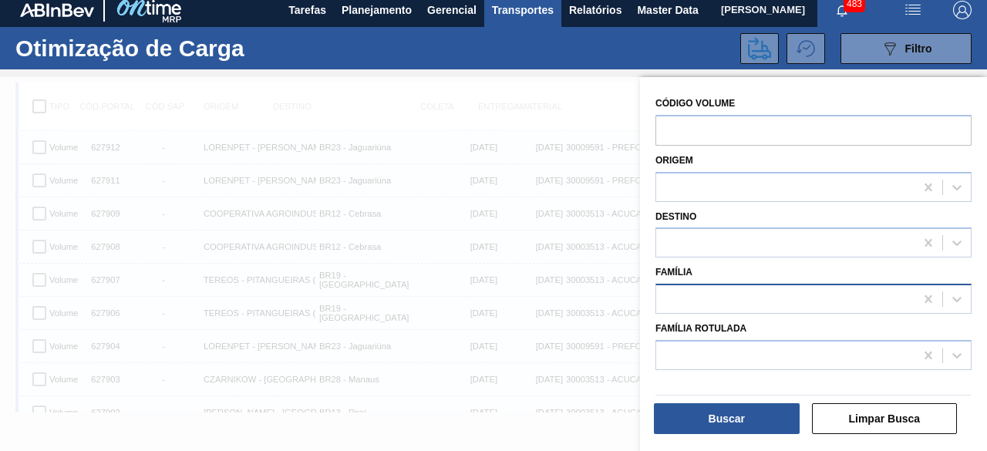
click at [758, 297] on div at bounding box center [785, 299] width 258 height 22
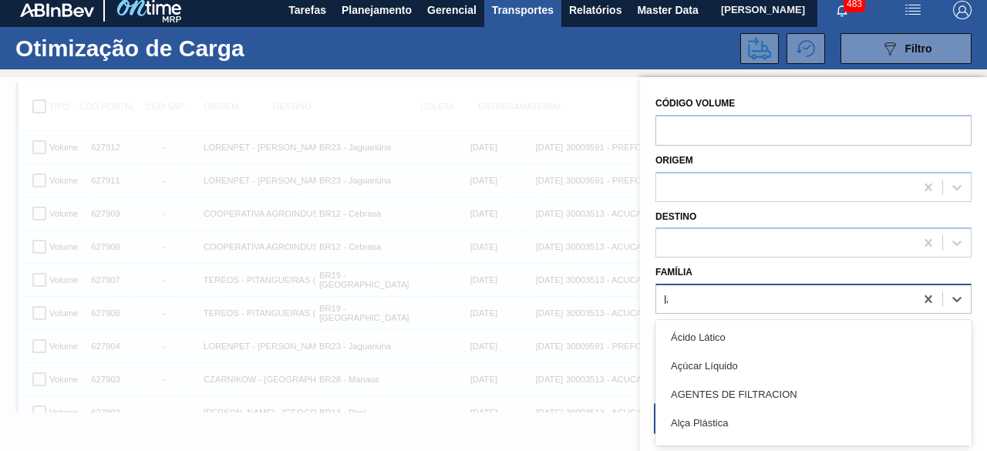
type input "lata"
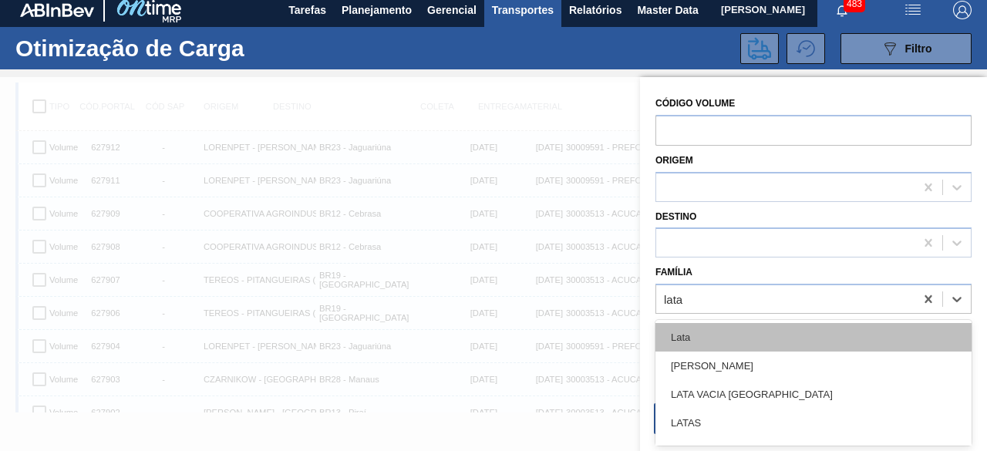
click at [712, 324] on div "Lata" at bounding box center [813, 337] width 316 height 29
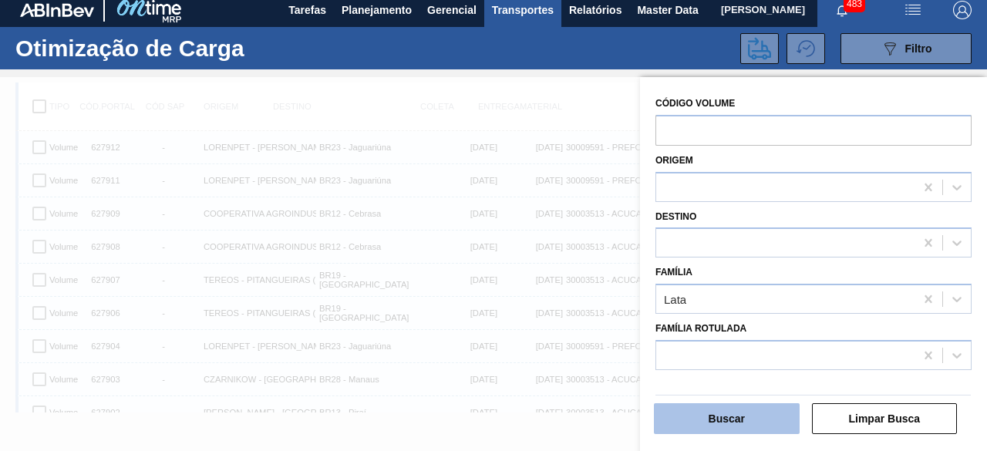
click at [742, 417] on button "Buscar" at bounding box center [727, 418] width 146 height 31
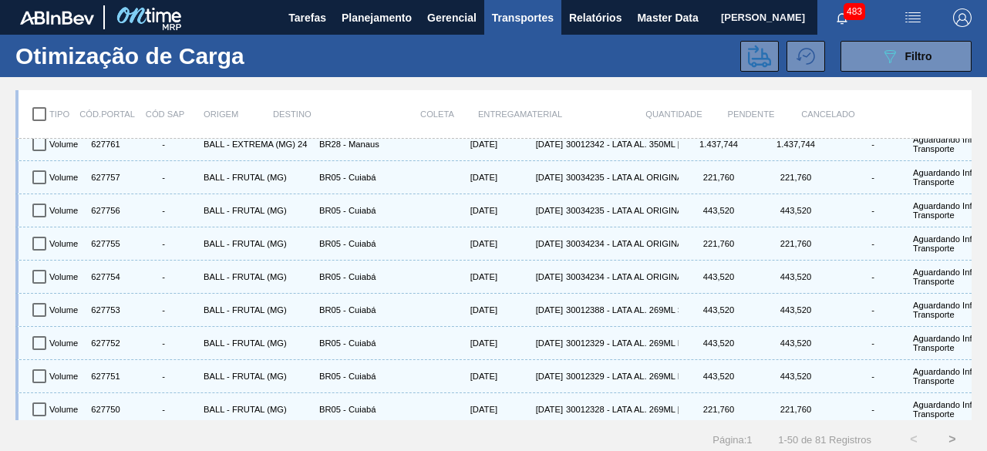
scroll to position [907, 0]
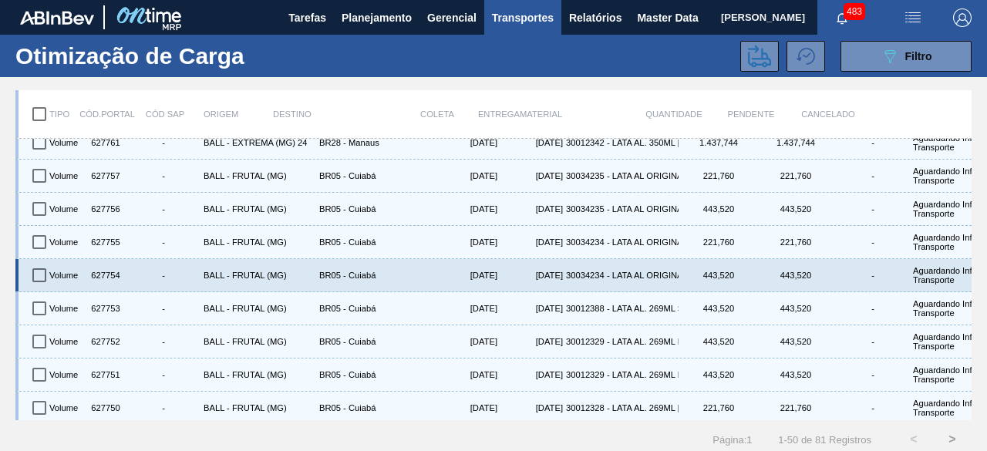
click at [410, 274] on div "BR05 - Cuiabá" at bounding box center [374, 275] width 116 height 26
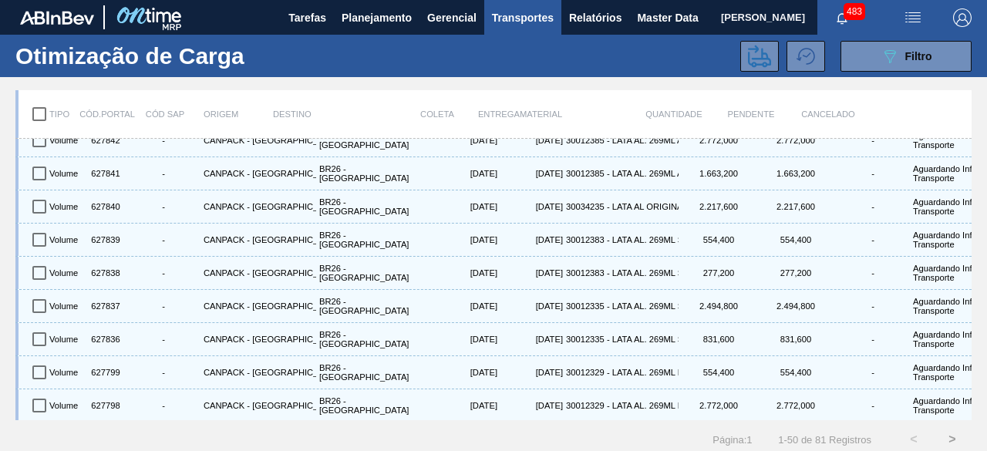
scroll to position [0, 0]
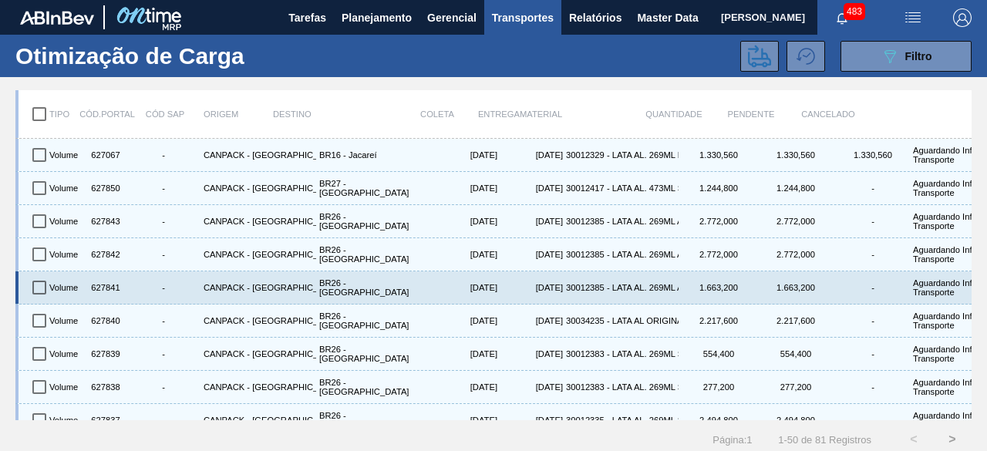
click at [589, 294] on div "30012385 - LATA AL. 269ML AP 429" at bounding box center [621, 287] width 116 height 26
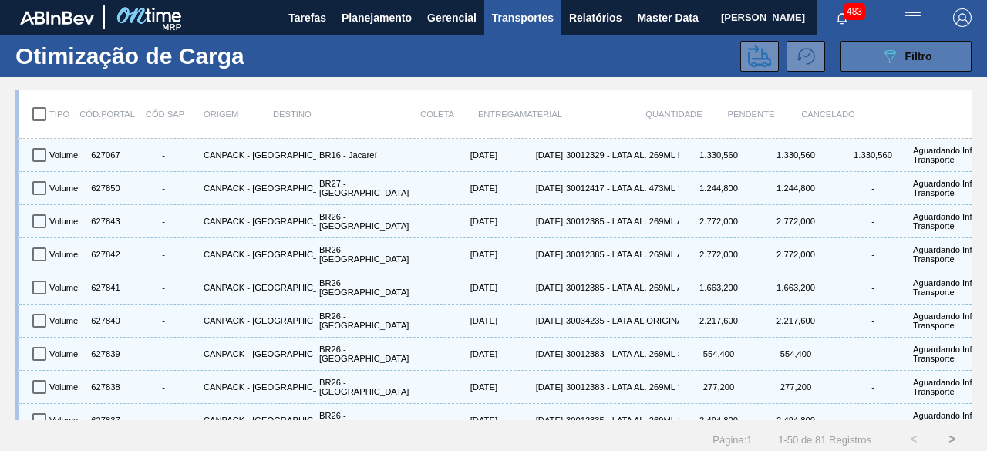
click at [893, 59] on icon "089F7B8B-B2A5-4AFE-B5C0-19BA573D28AC" at bounding box center [889, 56] width 18 height 18
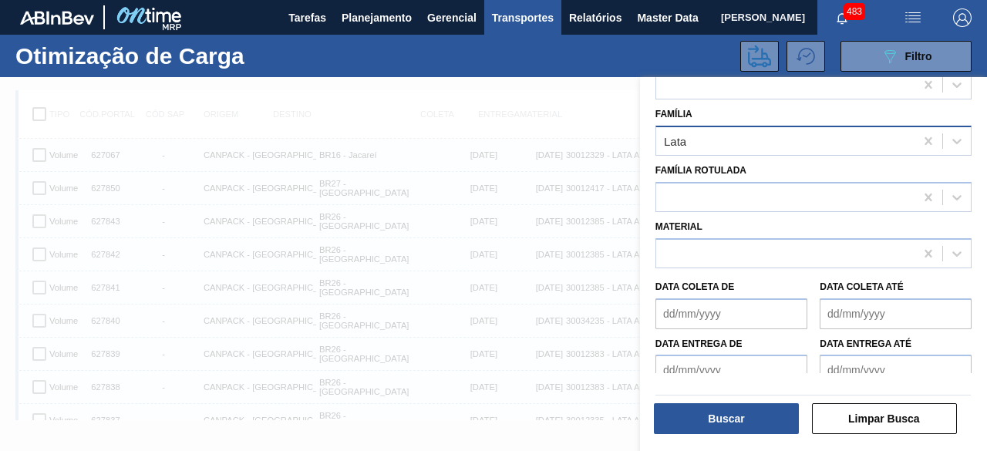
scroll to position [159, 0]
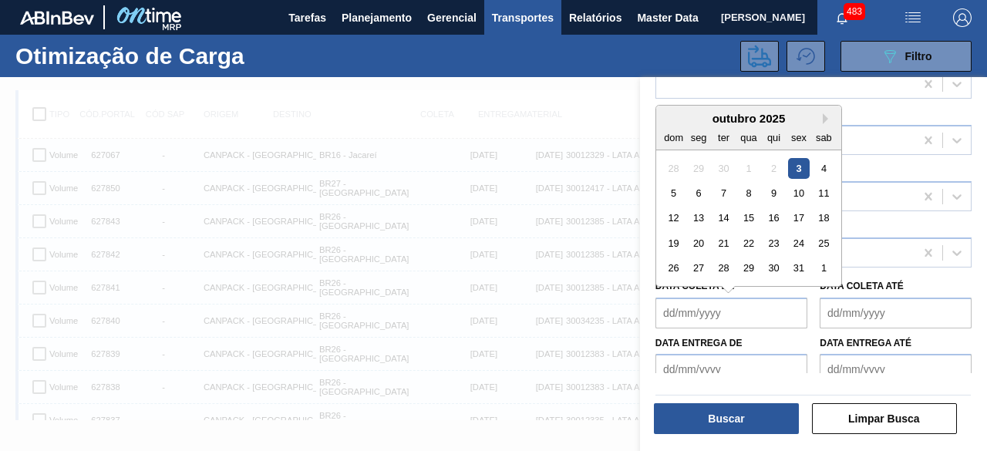
click at [728, 309] on de "Data coleta de" at bounding box center [731, 312] width 152 height 31
click at [797, 167] on div "3" at bounding box center [798, 167] width 21 height 21
type de "[DATE]"
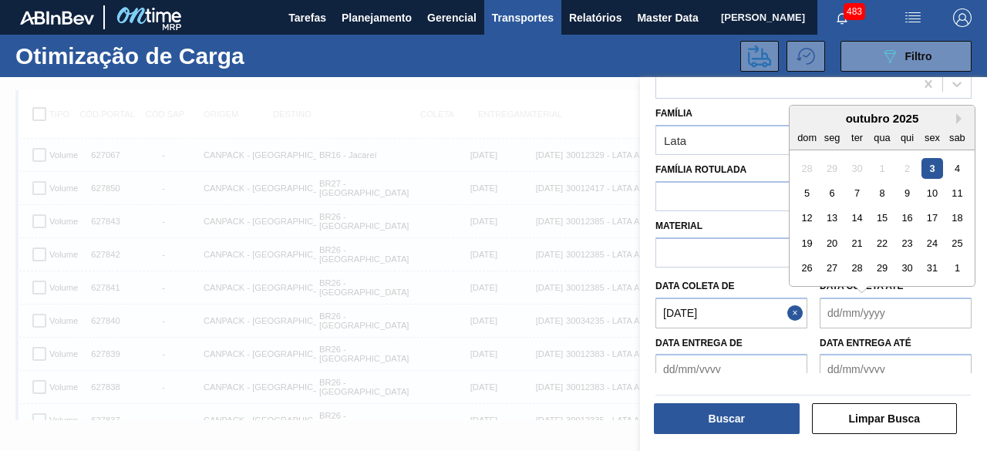
click at [874, 310] on até "Data coleta até" at bounding box center [895, 312] width 152 height 31
click at [853, 186] on div "7" at bounding box center [856, 193] width 21 height 21
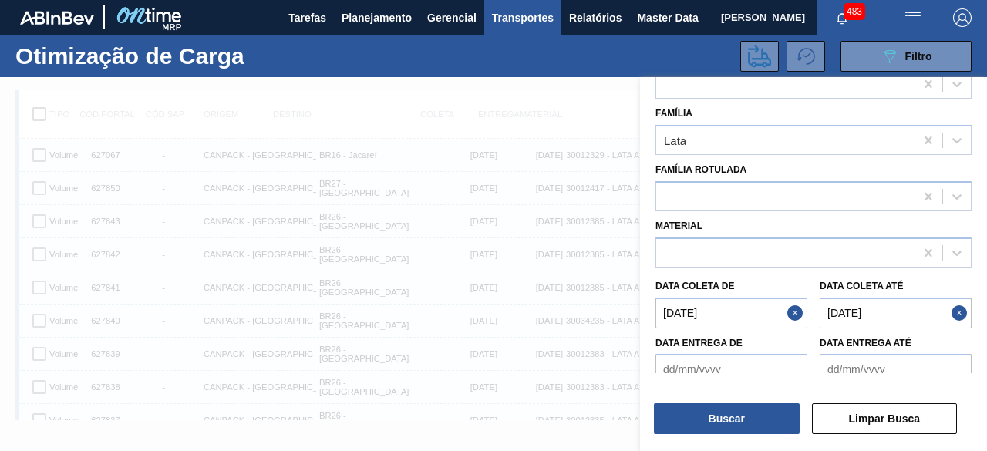
type até "[DATE]"
click at [746, 417] on button "Buscar" at bounding box center [727, 418] width 146 height 31
